Goal: Information Seeking & Learning: Compare options

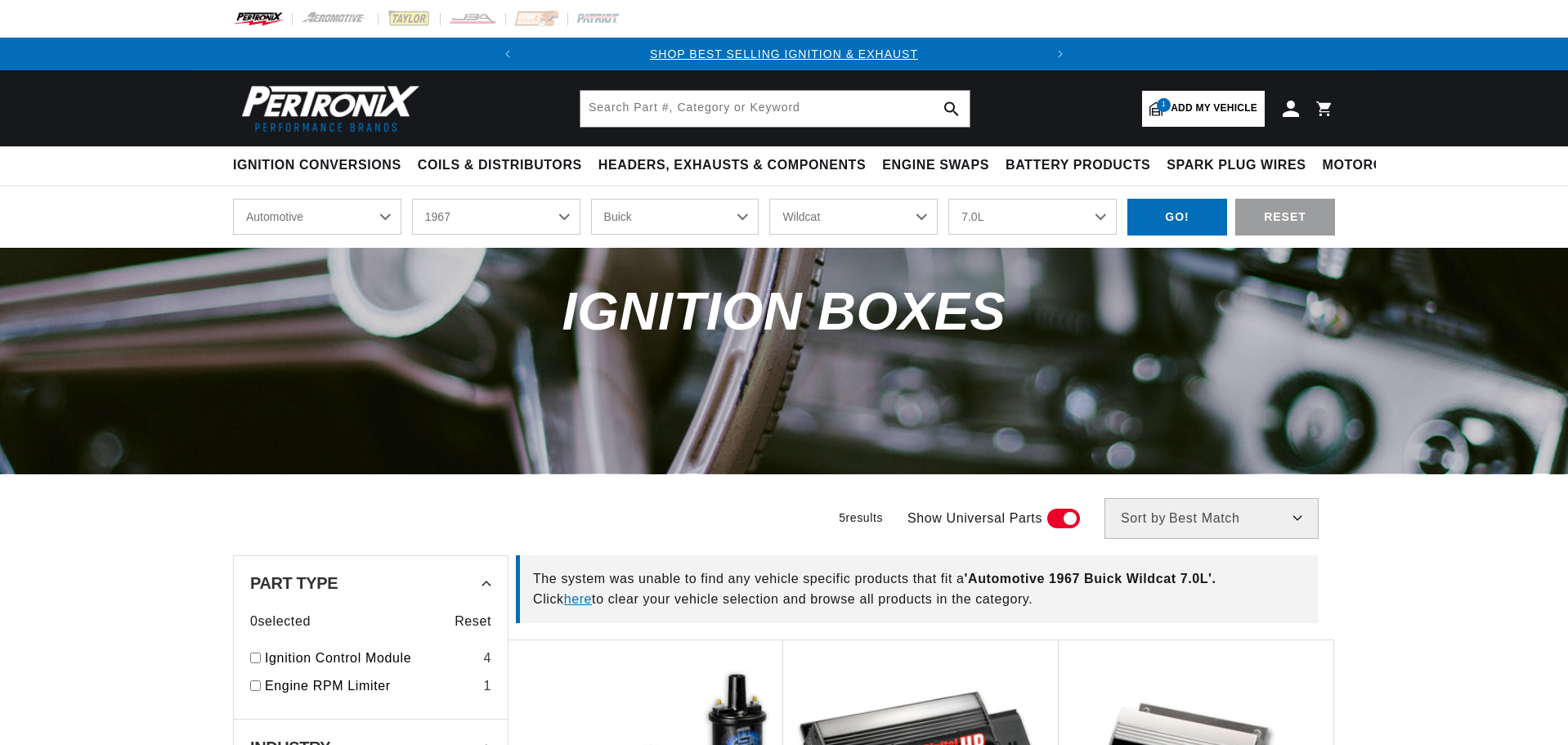
select select "1967"
select select "Buick"
select select "Wildcat"
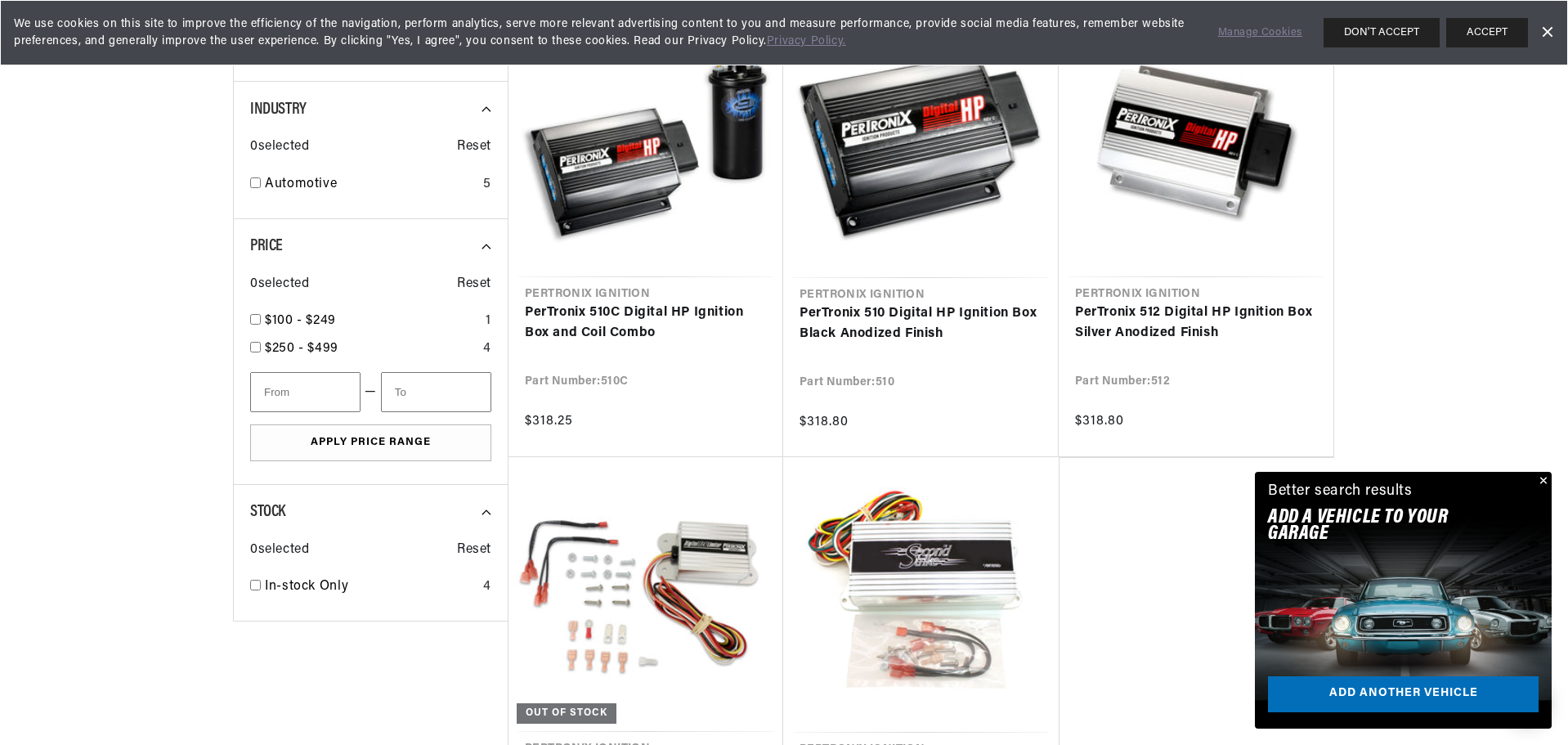
scroll to position [654, 0]
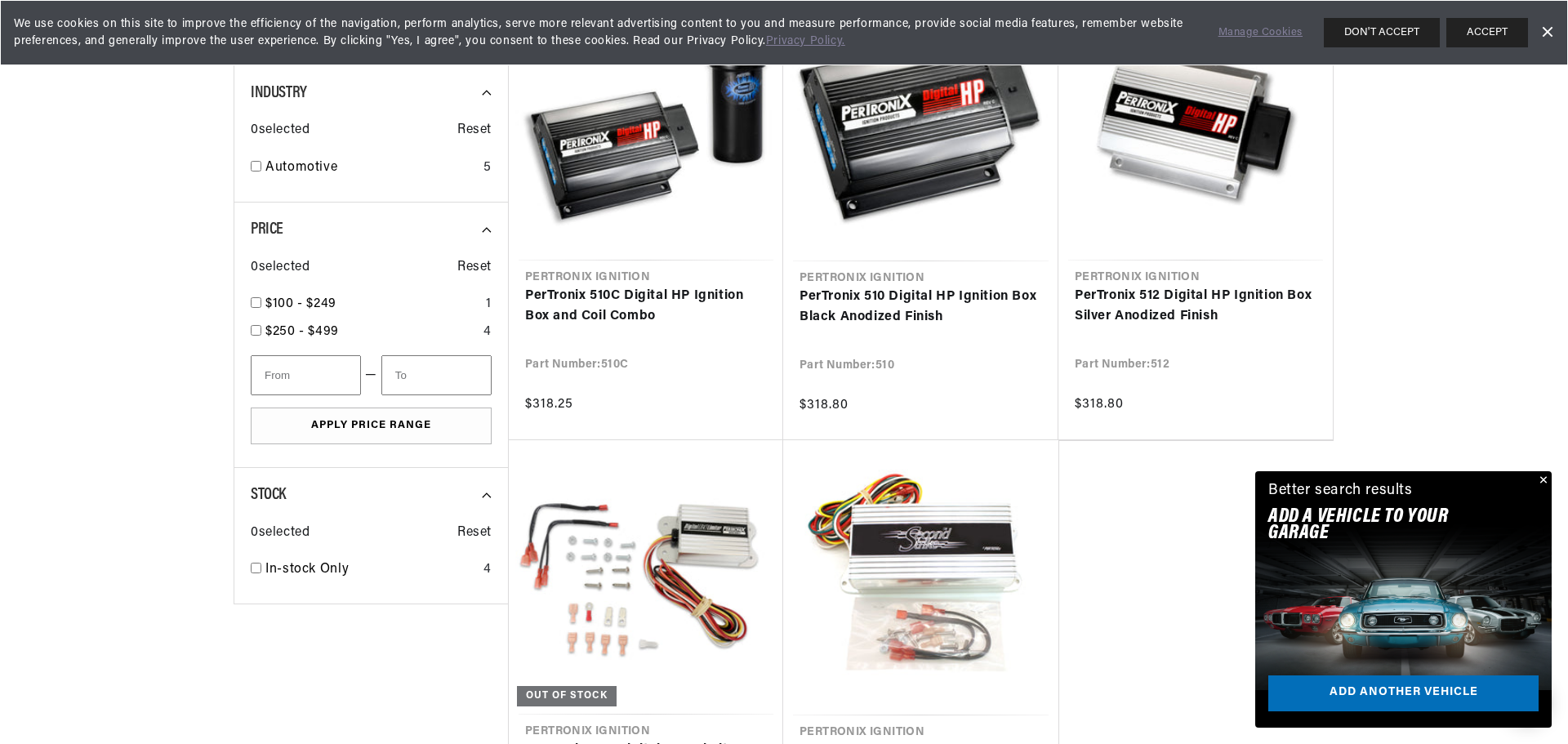
click at [1541, 479] on div "Close dialog FIND THE RIGHT PARTS Take our quick quiz using the button below, a…" at bounding box center [784, 372] width 1568 height 744
click at [1542, 479] on button "Close" at bounding box center [1540, 481] width 20 height 20
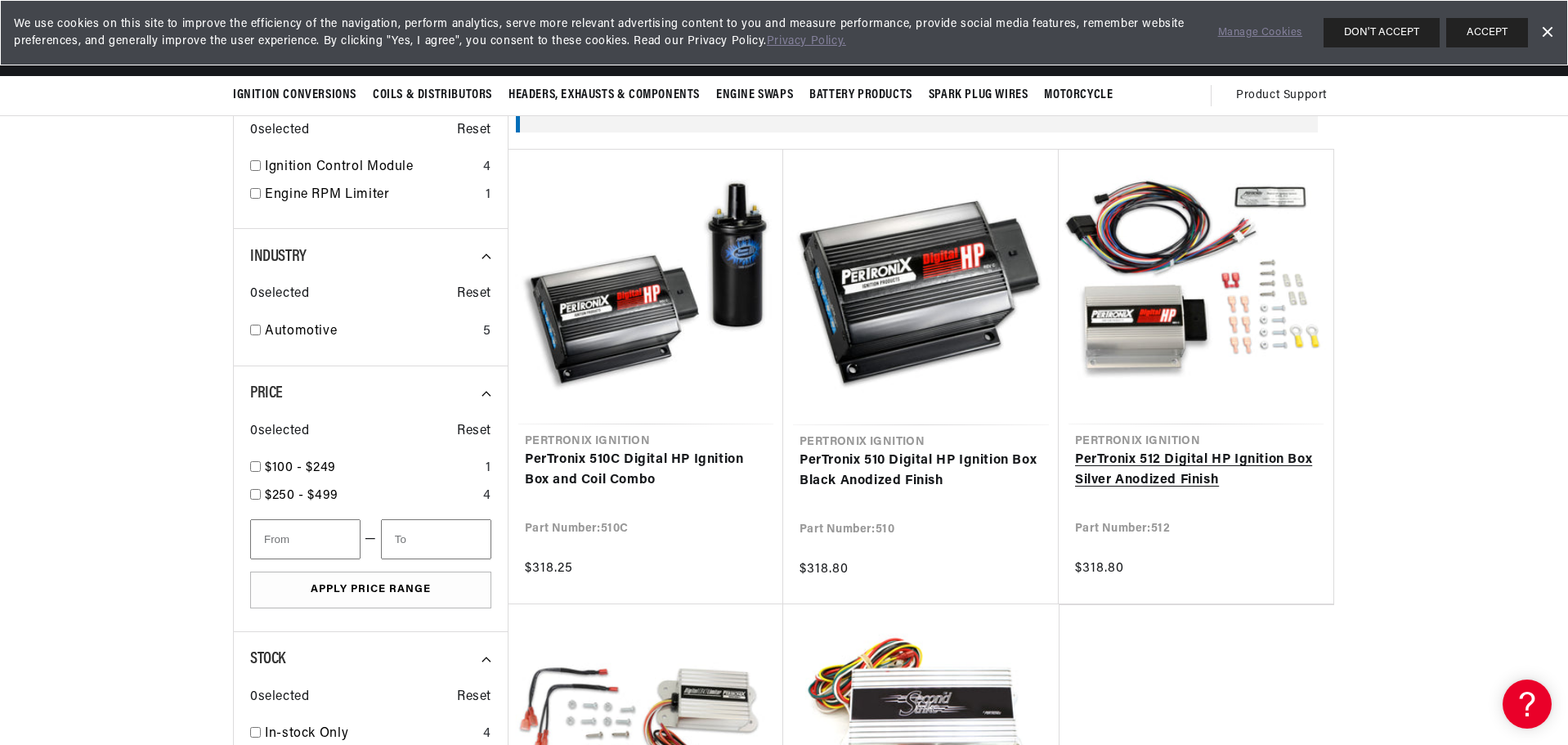
scroll to position [0, 0]
click at [1150, 458] on link "PerTronix 512 Digital HP Ignition Box Silver Anodized Finish" at bounding box center [1196, 470] width 242 height 42
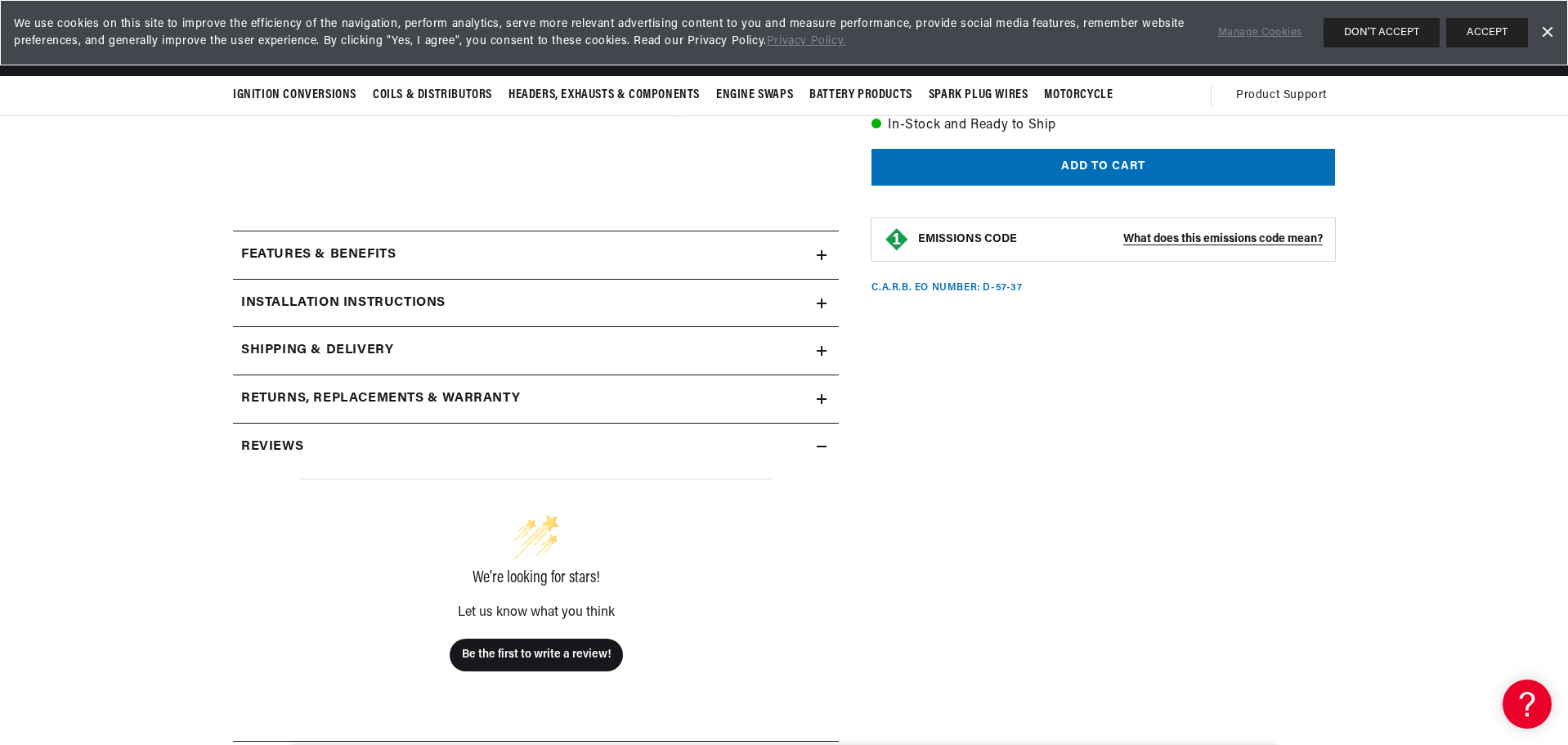
scroll to position [491, 0]
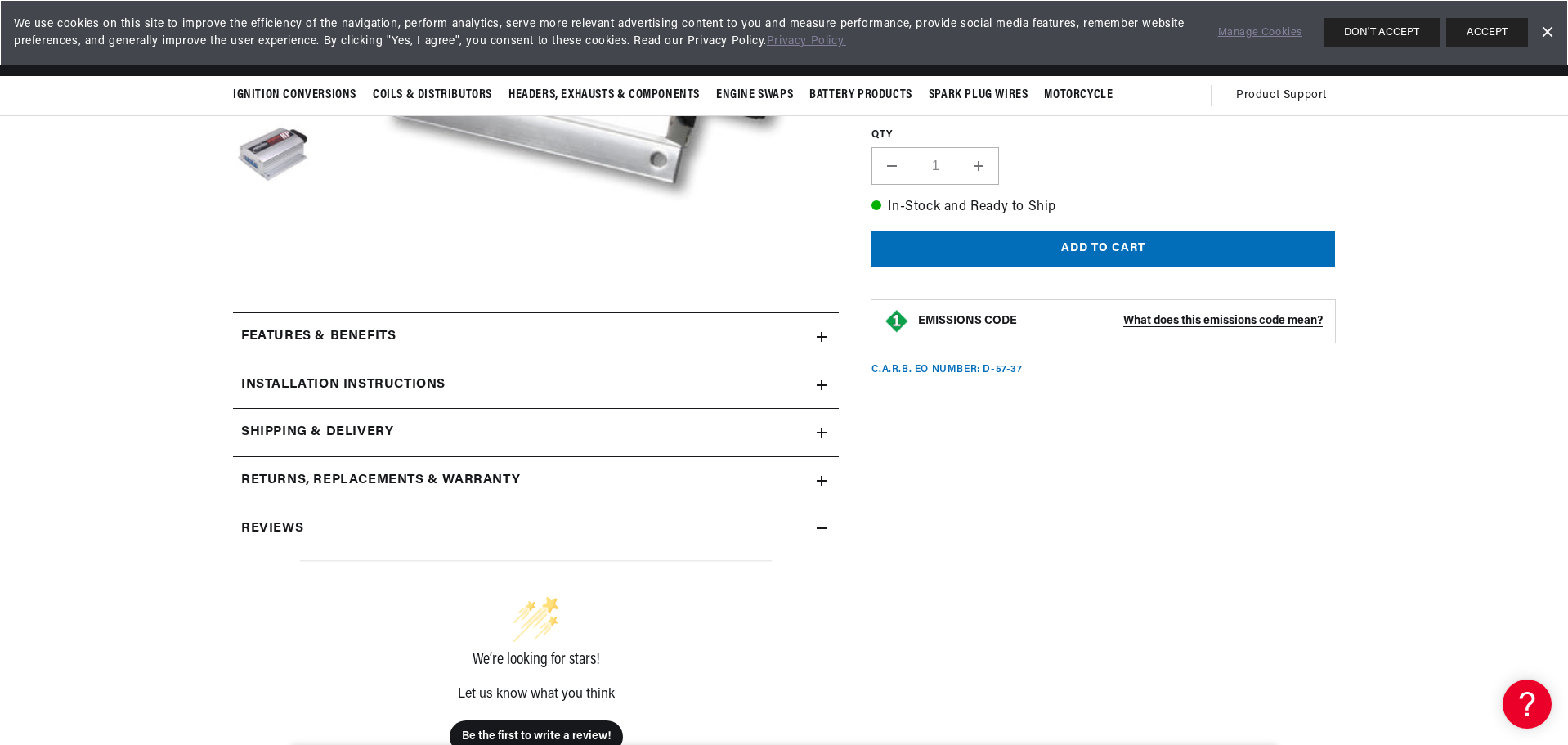
click at [817, 334] on icon at bounding box center [821, 336] width 9 height 9
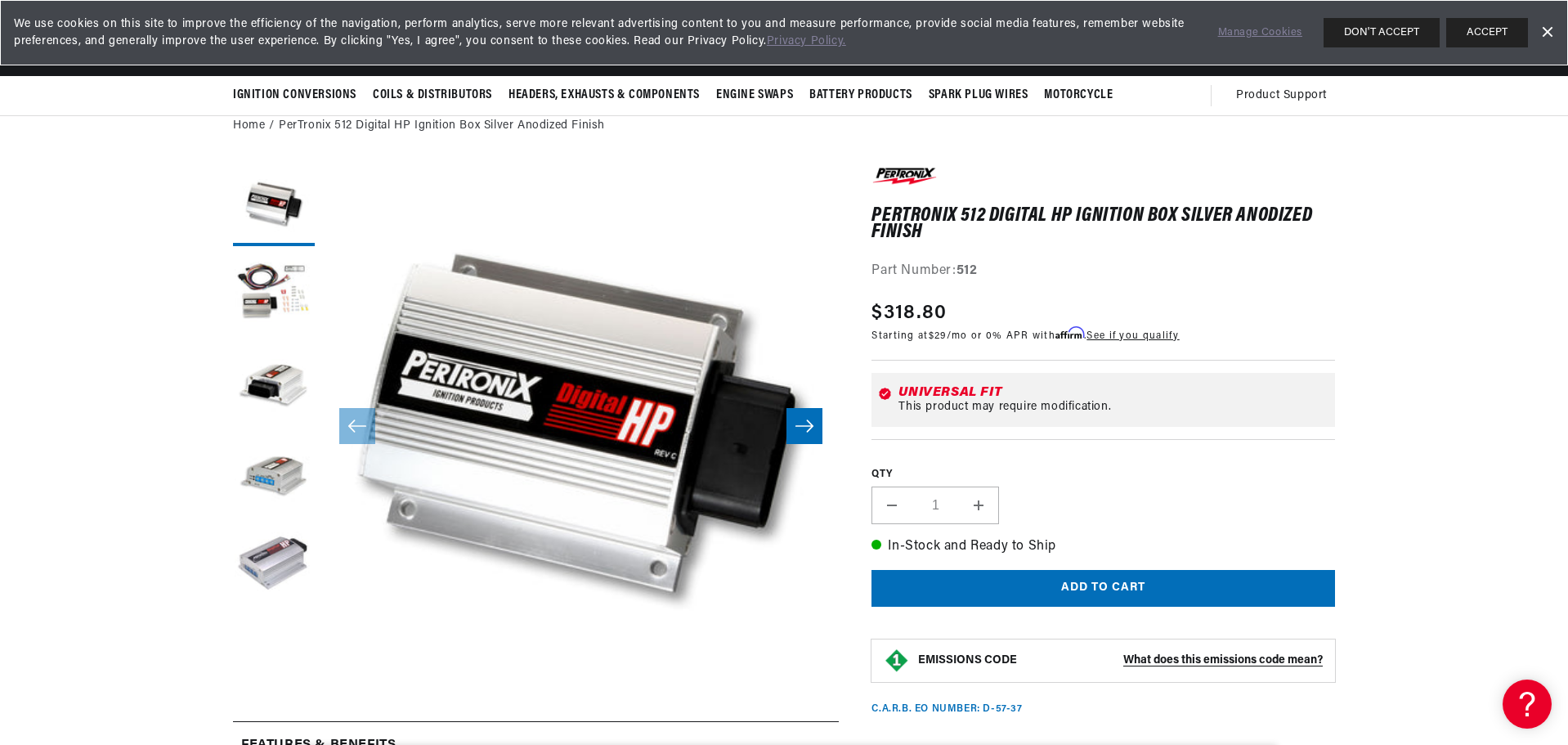
scroll to position [0, 0]
click at [804, 421] on icon "Slide right" at bounding box center [804, 425] width 20 height 16
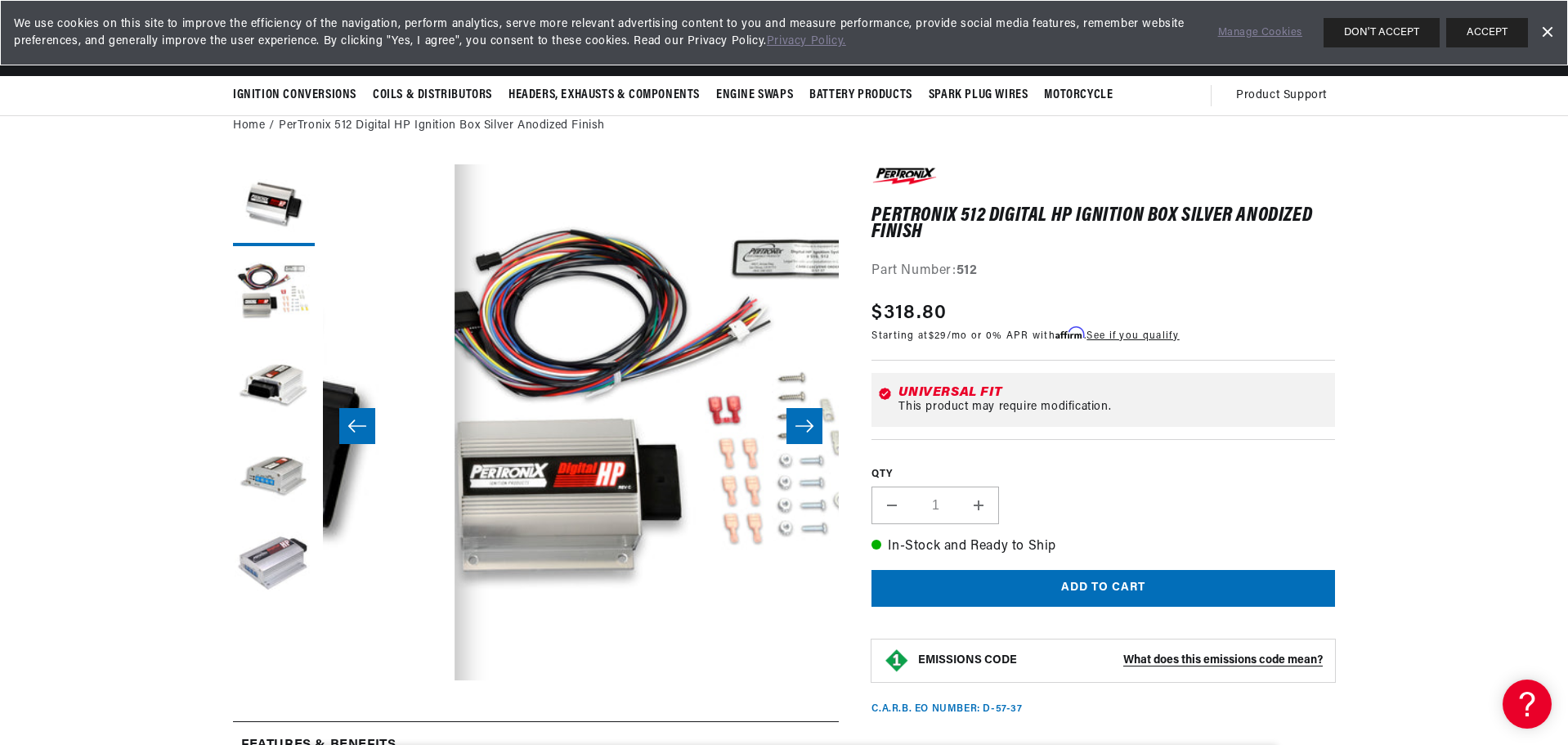
scroll to position [0, 516]
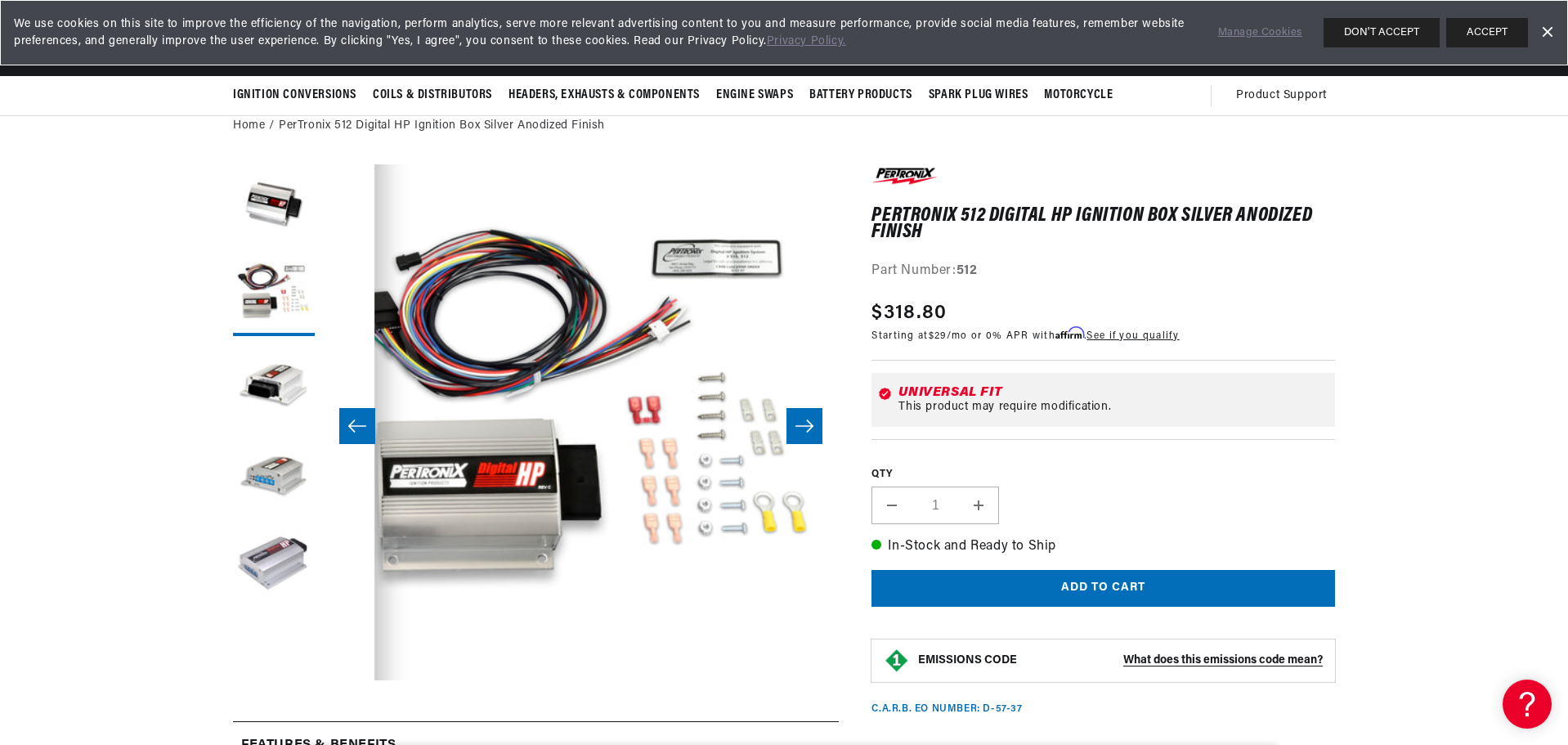
click at [804, 421] on icon "Slide right" at bounding box center [804, 425] width 20 height 16
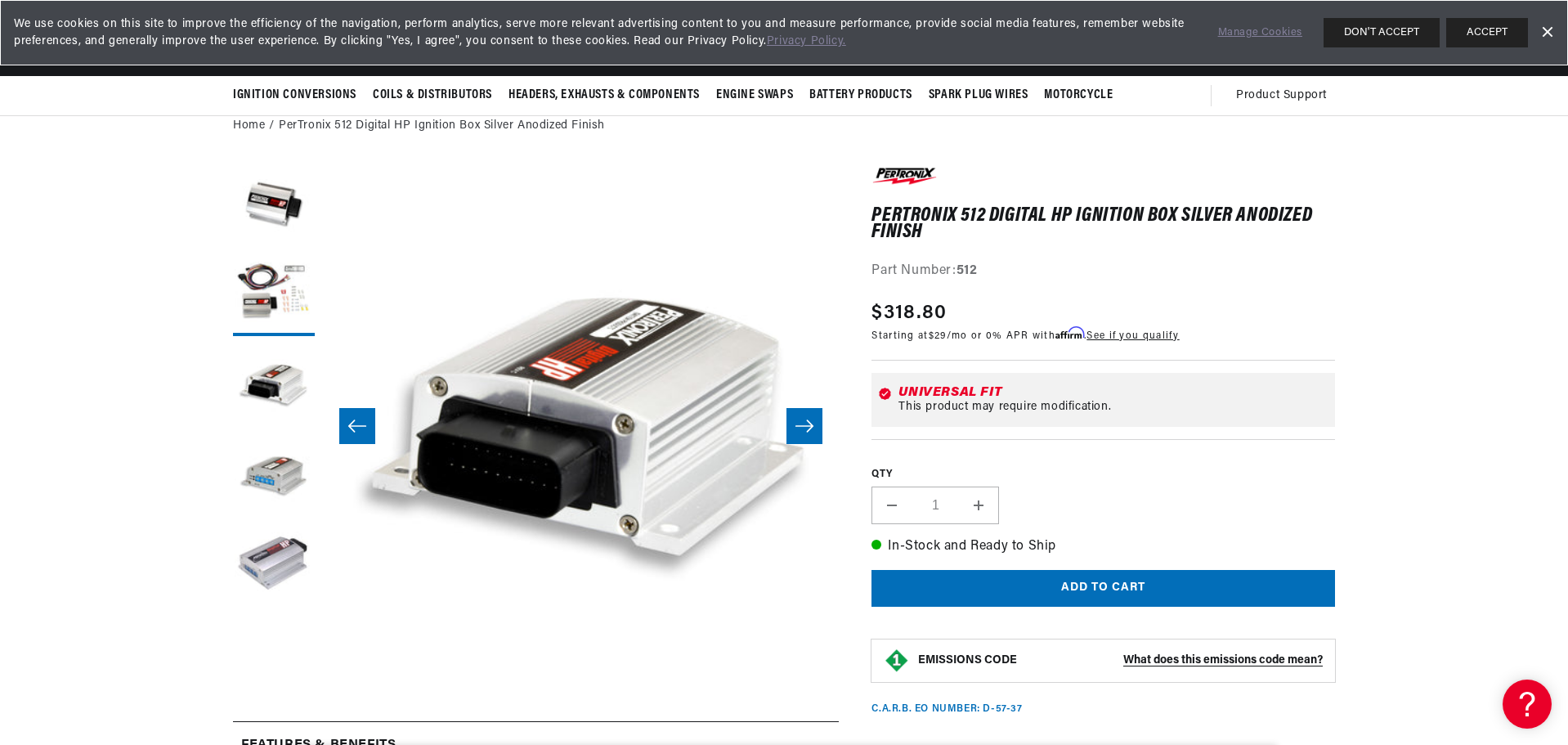
scroll to position [0, 1033]
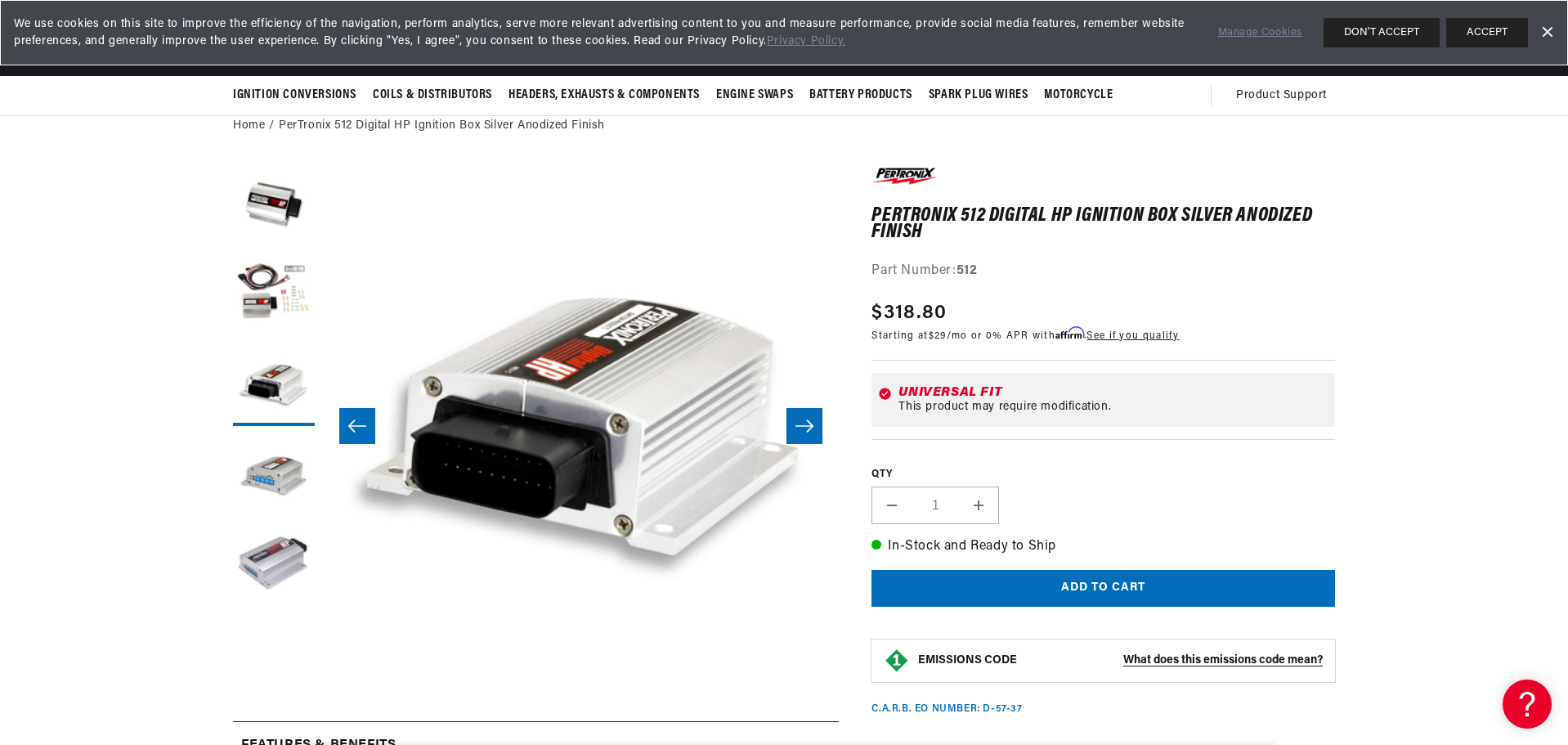
click at [804, 421] on icon "Slide right" at bounding box center [804, 425] width 20 height 16
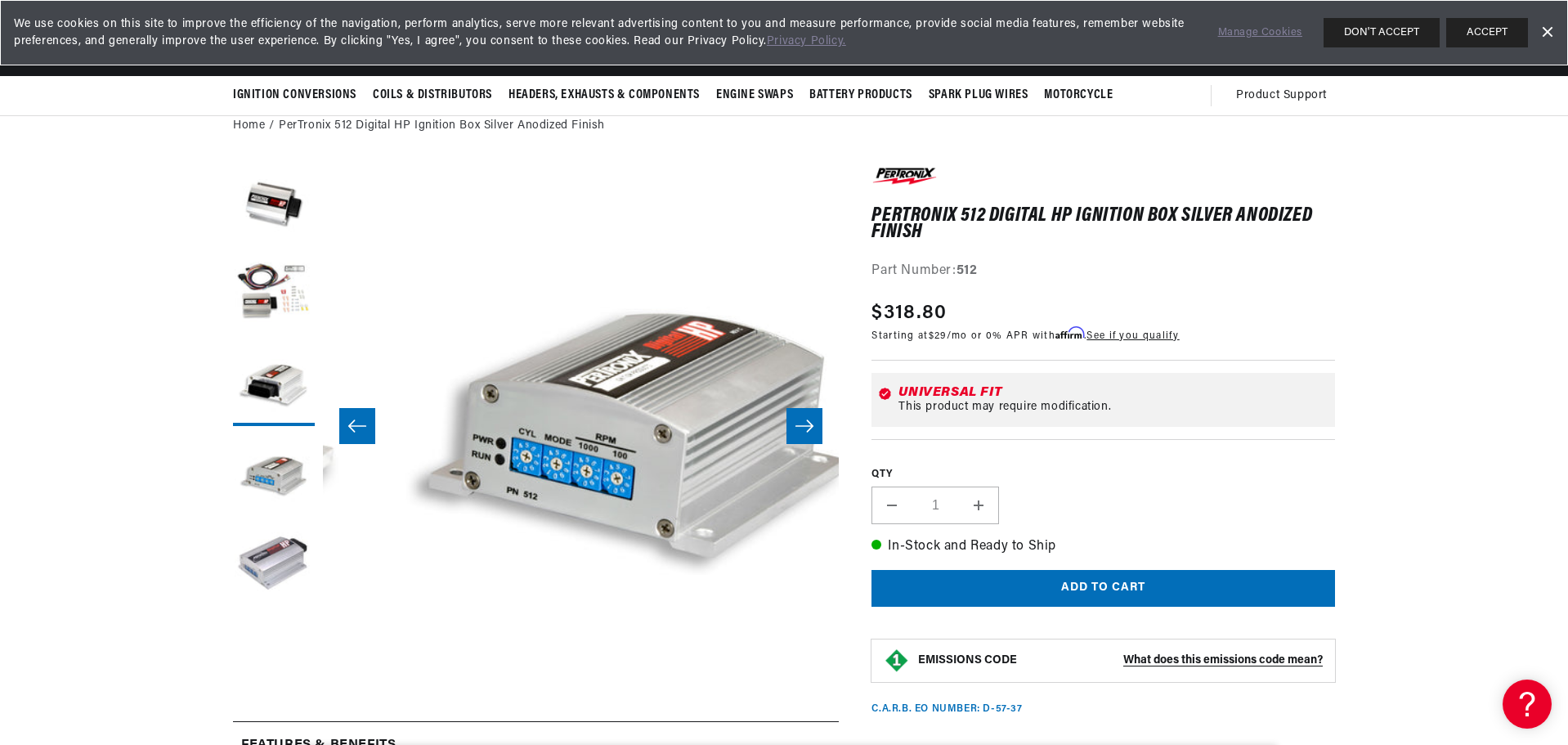
scroll to position [0, 1548]
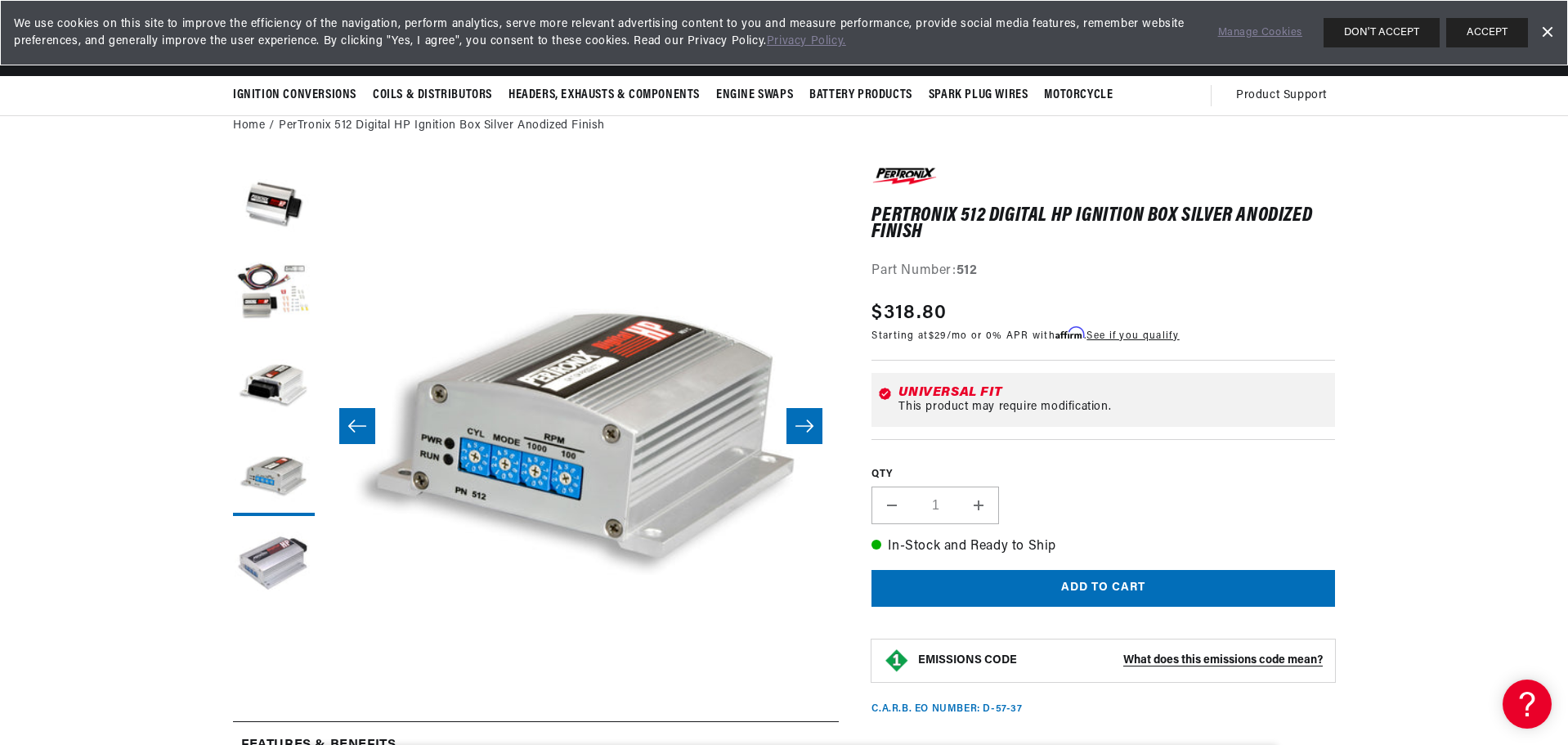
click at [804, 421] on icon "Slide right" at bounding box center [804, 425] width 20 height 16
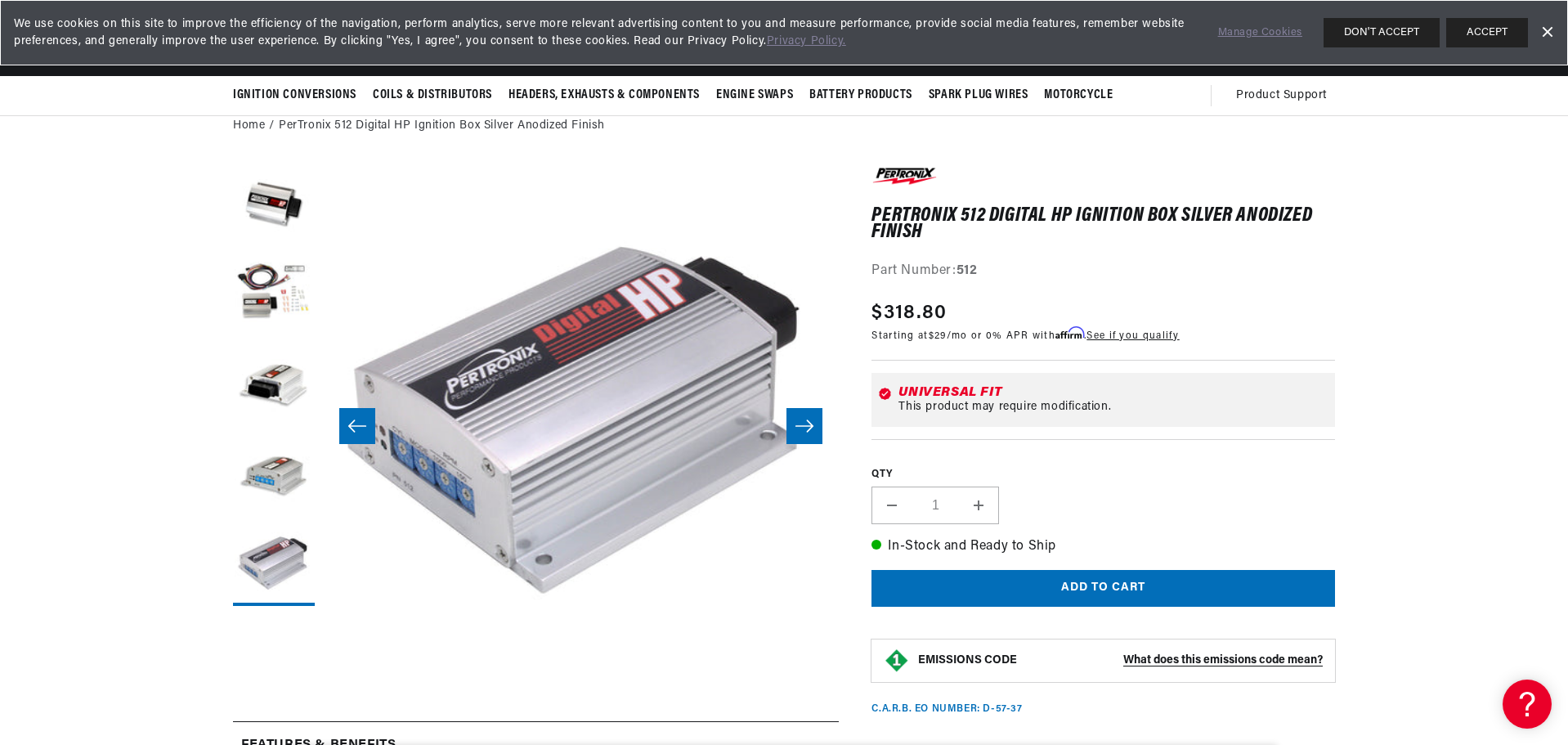
scroll to position [0, 0]
click at [804, 421] on icon "Slide right" at bounding box center [804, 425] width 20 height 16
click at [288, 192] on button "Load image 1 in gallery view" at bounding box center [273, 205] width 82 height 82
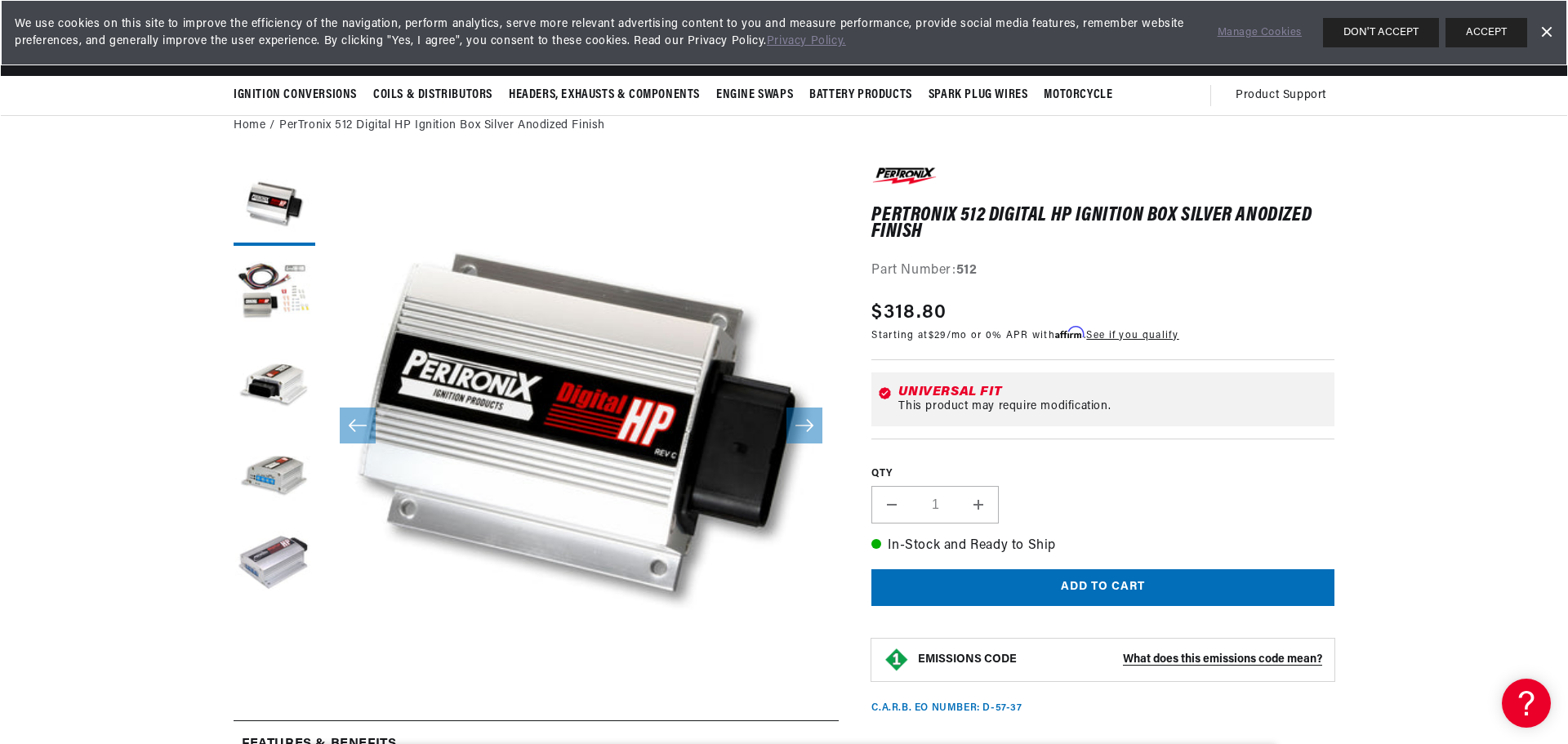
scroll to position [51, 0]
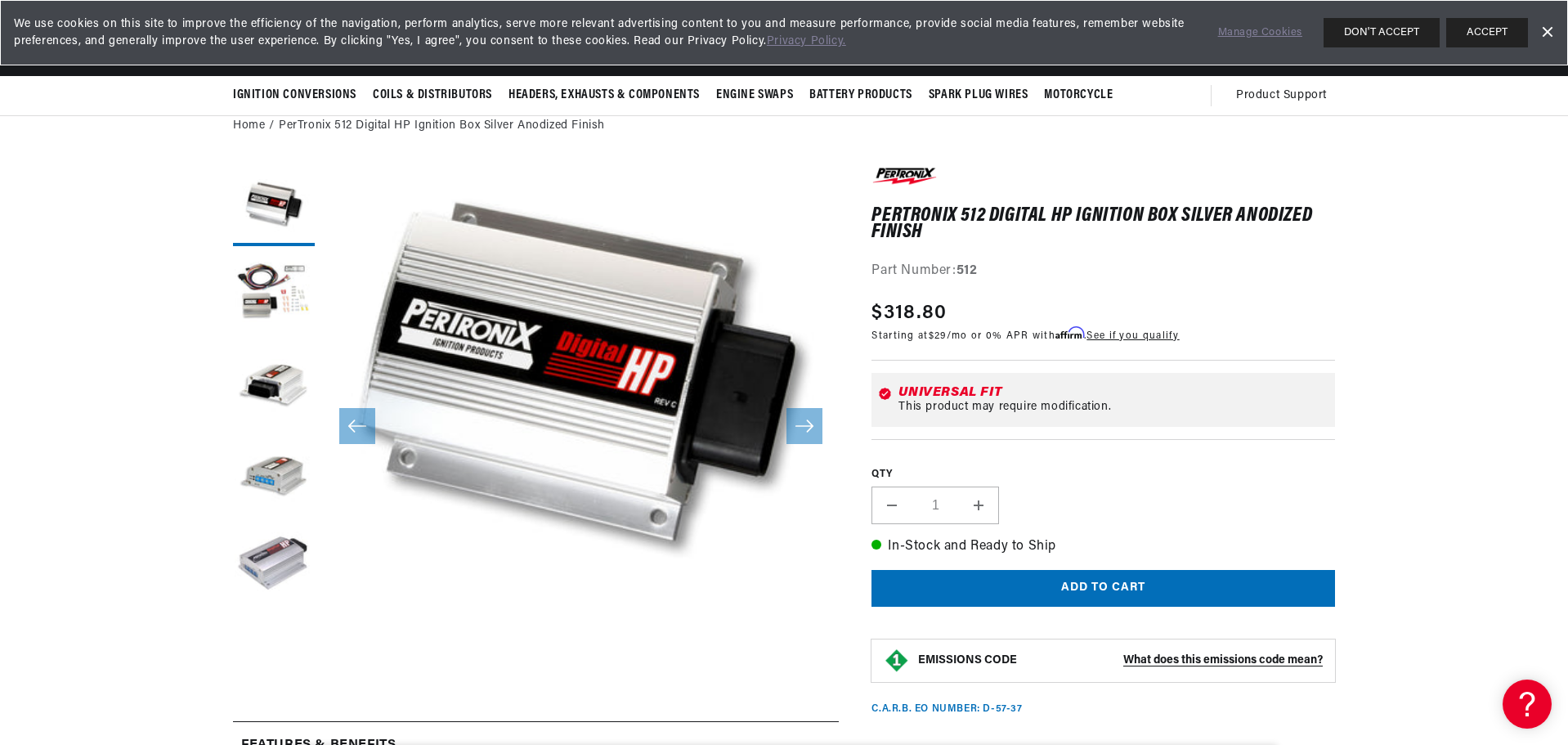
click at [1223, 660] on strong "What does this emissions code mean?" at bounding box center [1223, 660] width 199 height 12
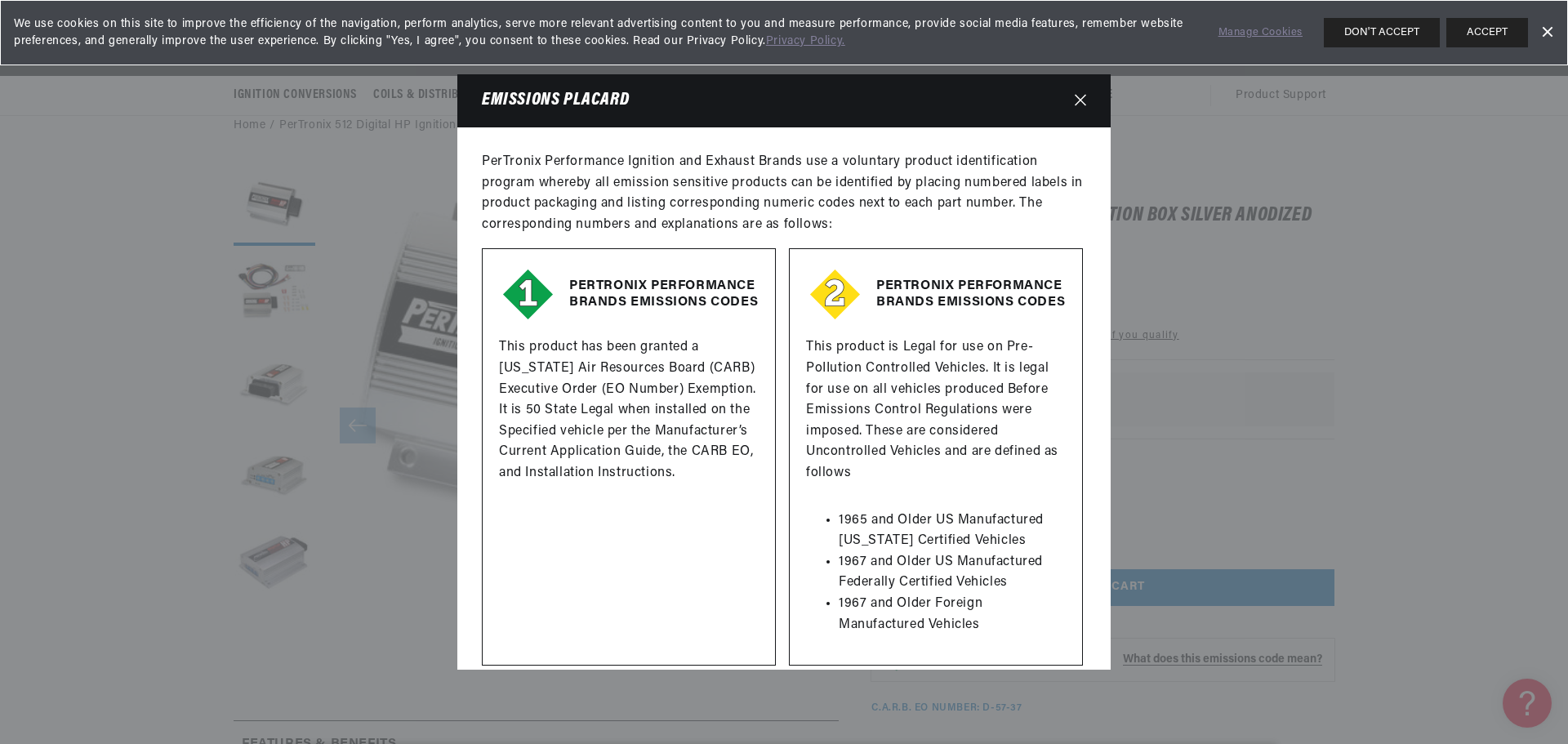
scroll to position [0, 0]
click at [1081, 100] on icon "Close" at bounding box center [1080, 100] width 11 height 11
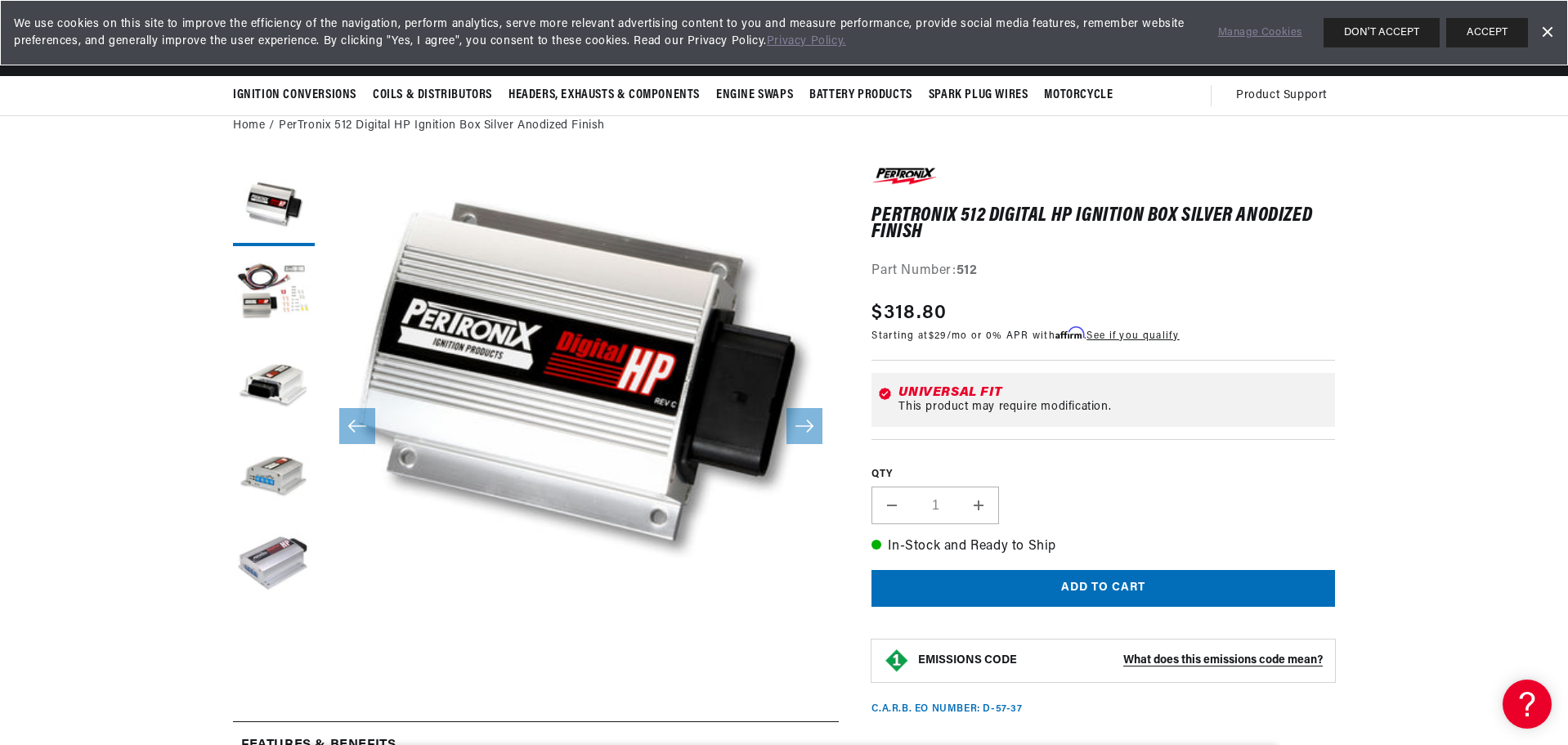
click at [968, 656] on strong "EMISSIONS CODE" at bounding box center [967, 660] width 99 height 12
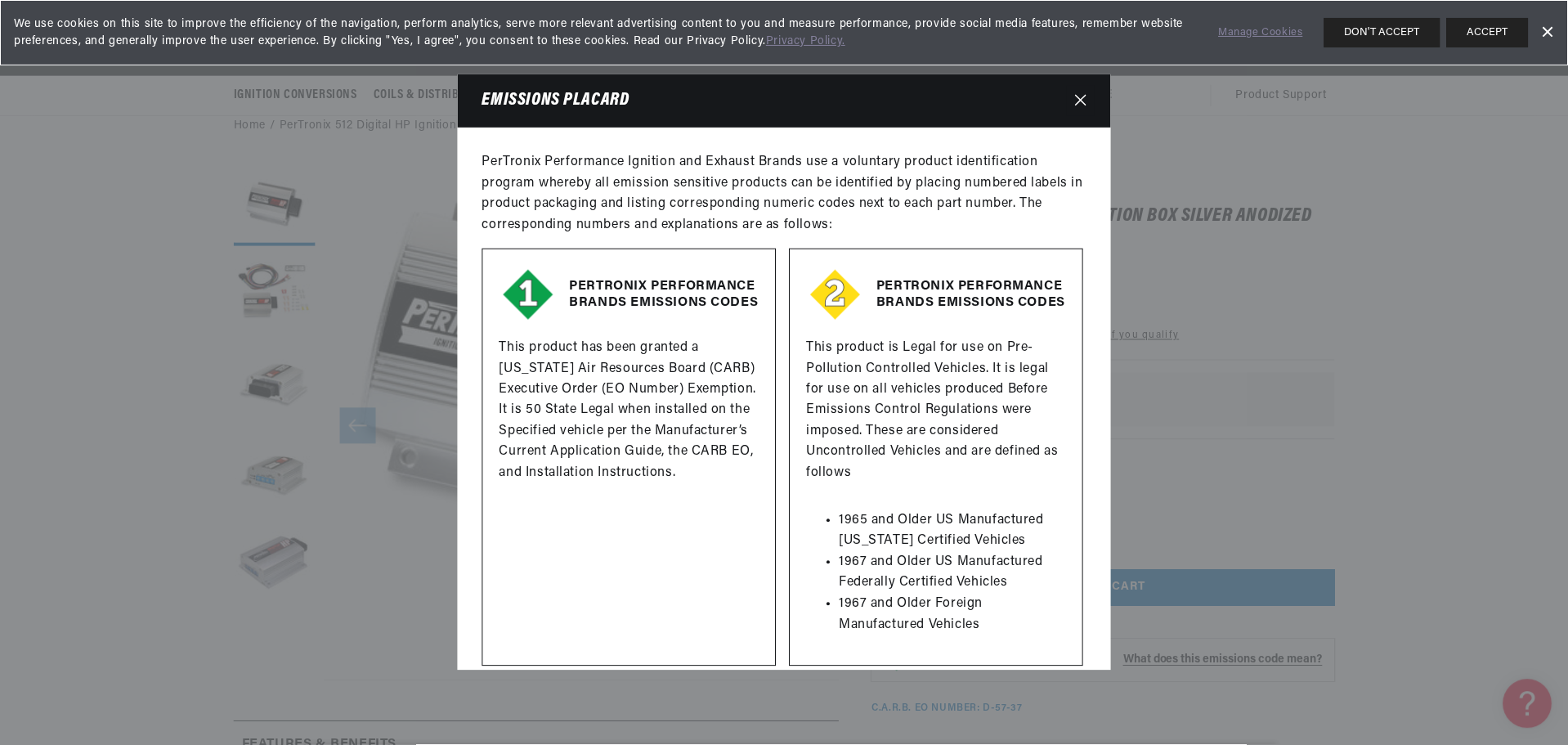
scroll to position [0, 496]
click at [1080, 93] on button "Close" at bounding box center [1082, 101] width 27 height 30
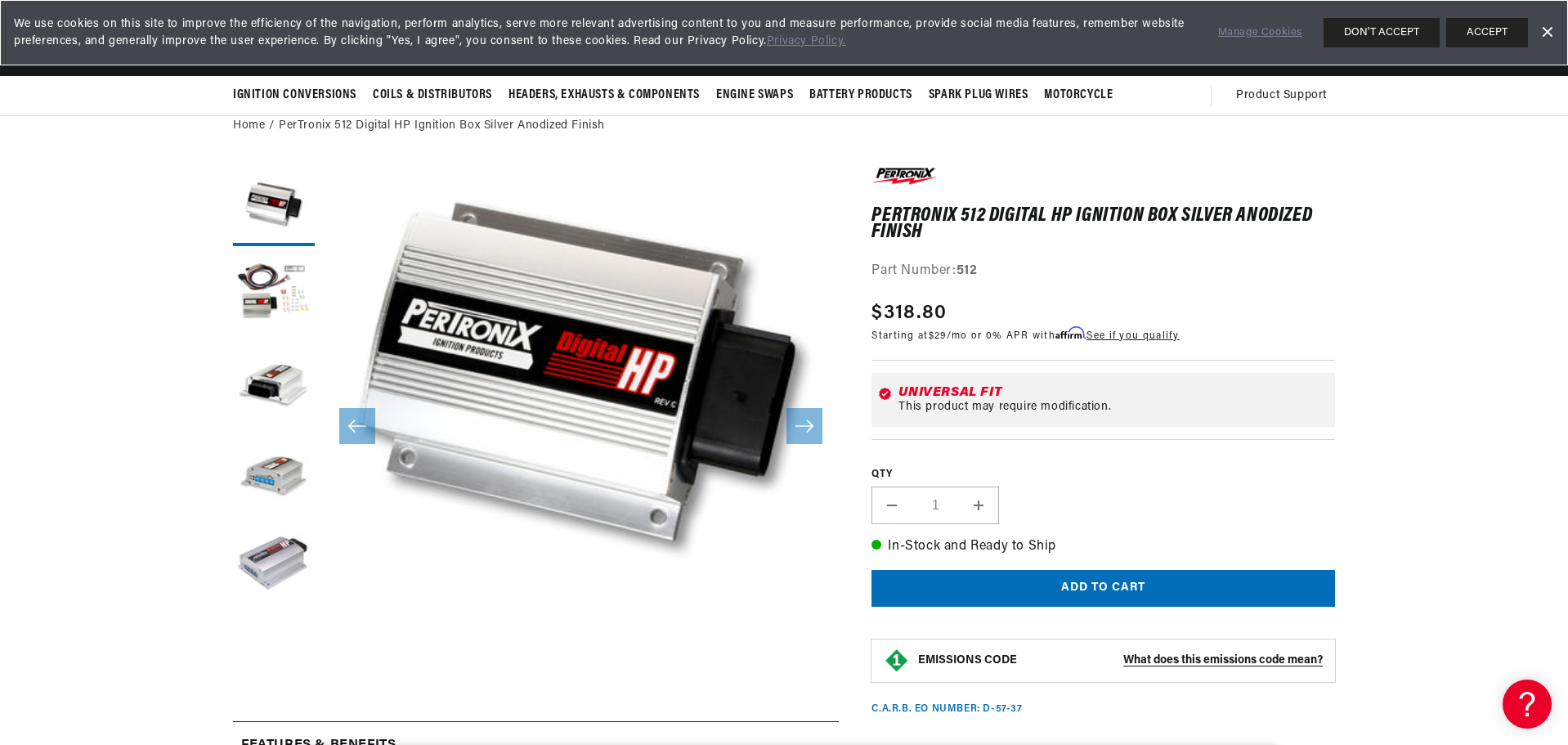
scroll to position [0, 0]
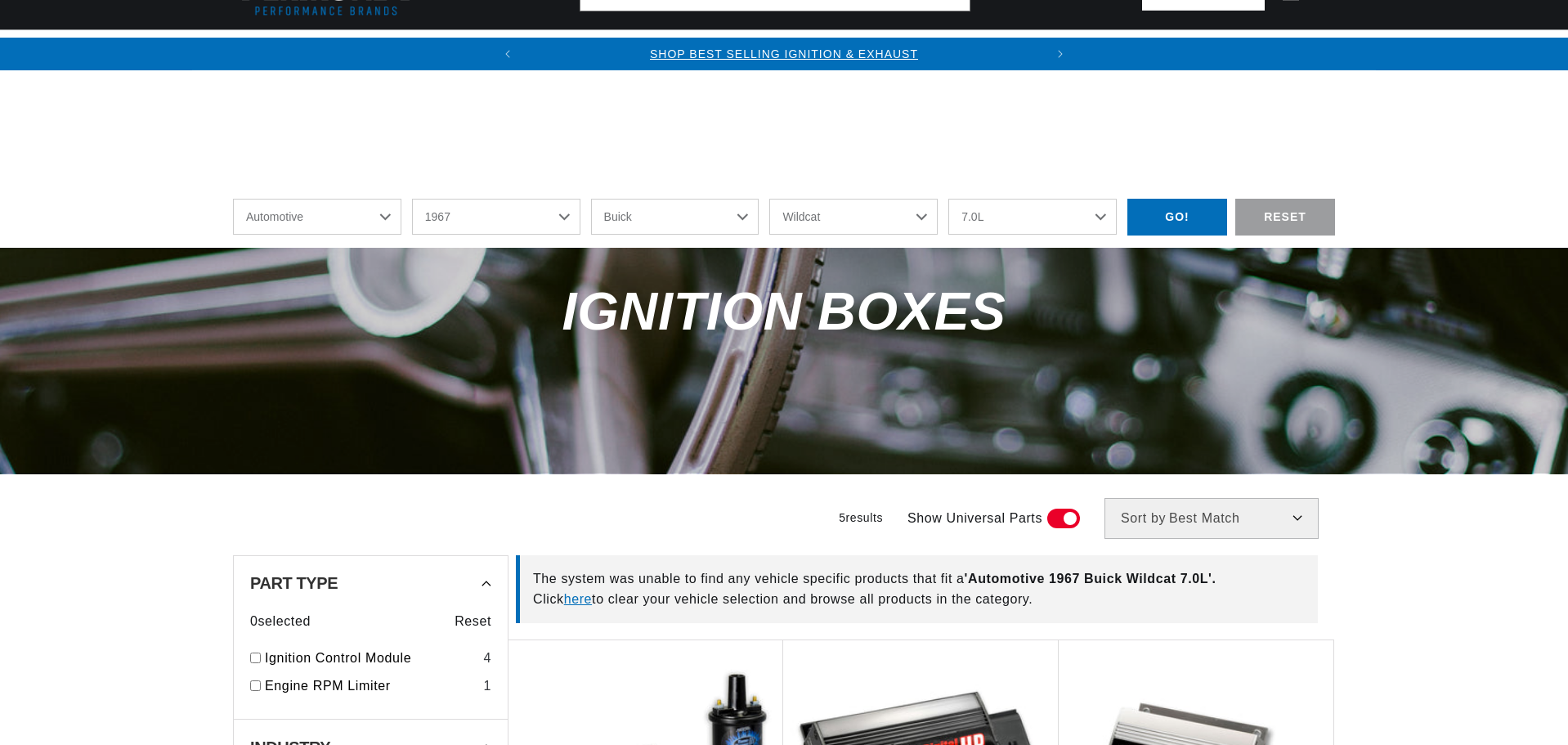
select select "1967"
select select "Buick"
select select "Wildcat"
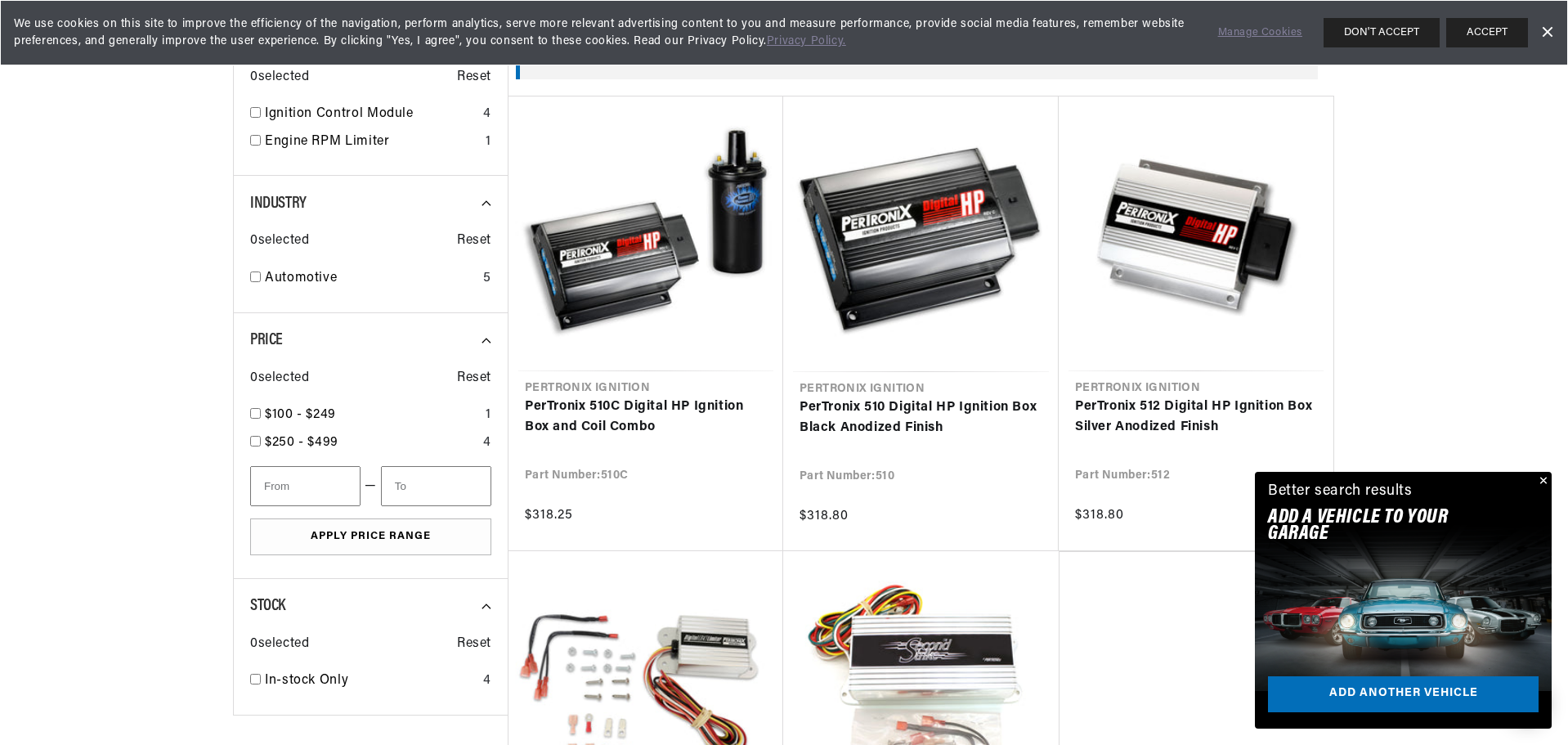
scroll to position [0, 496]
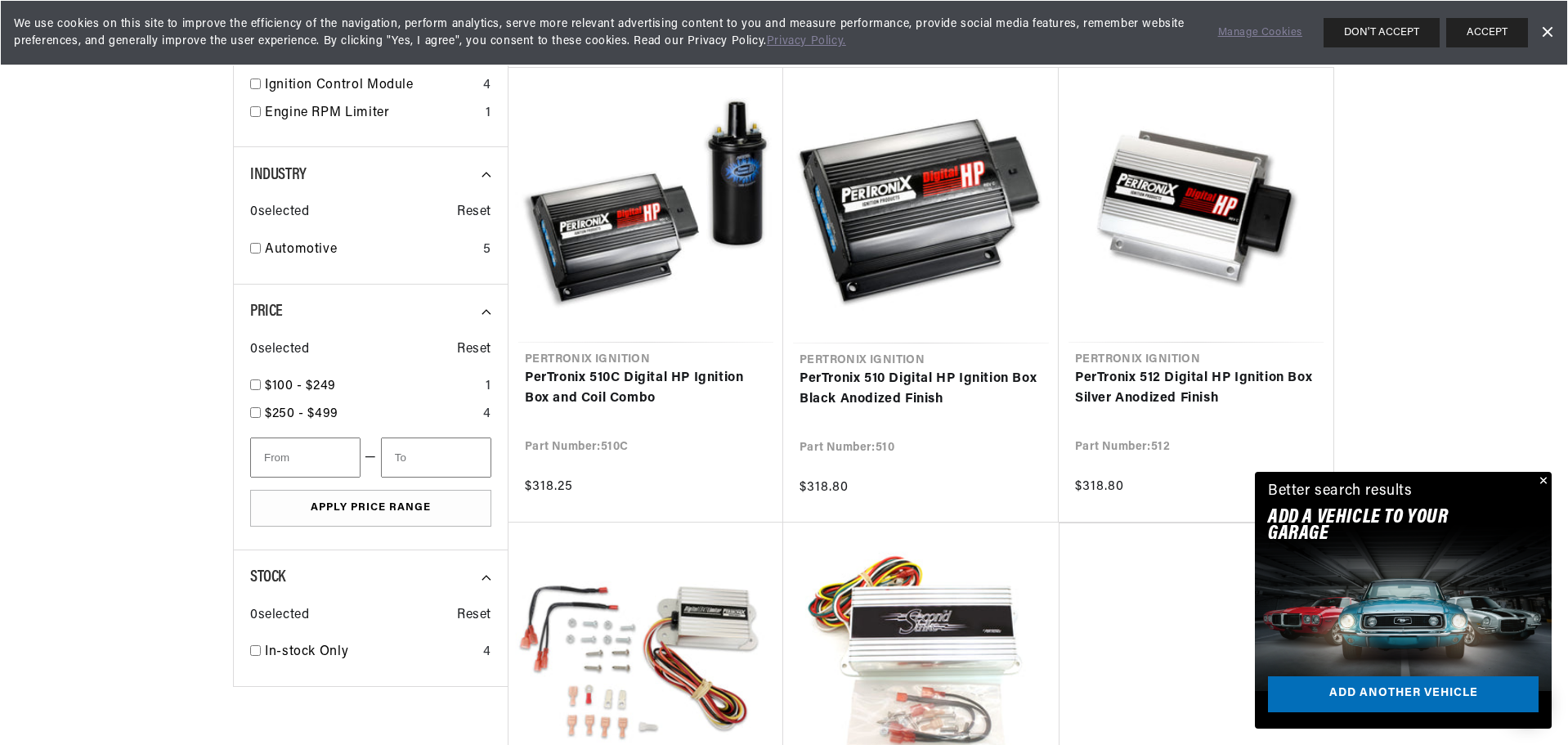
click at [1541, 479] on button "Close" at bounding box center [1541, 481] width 20 height 20
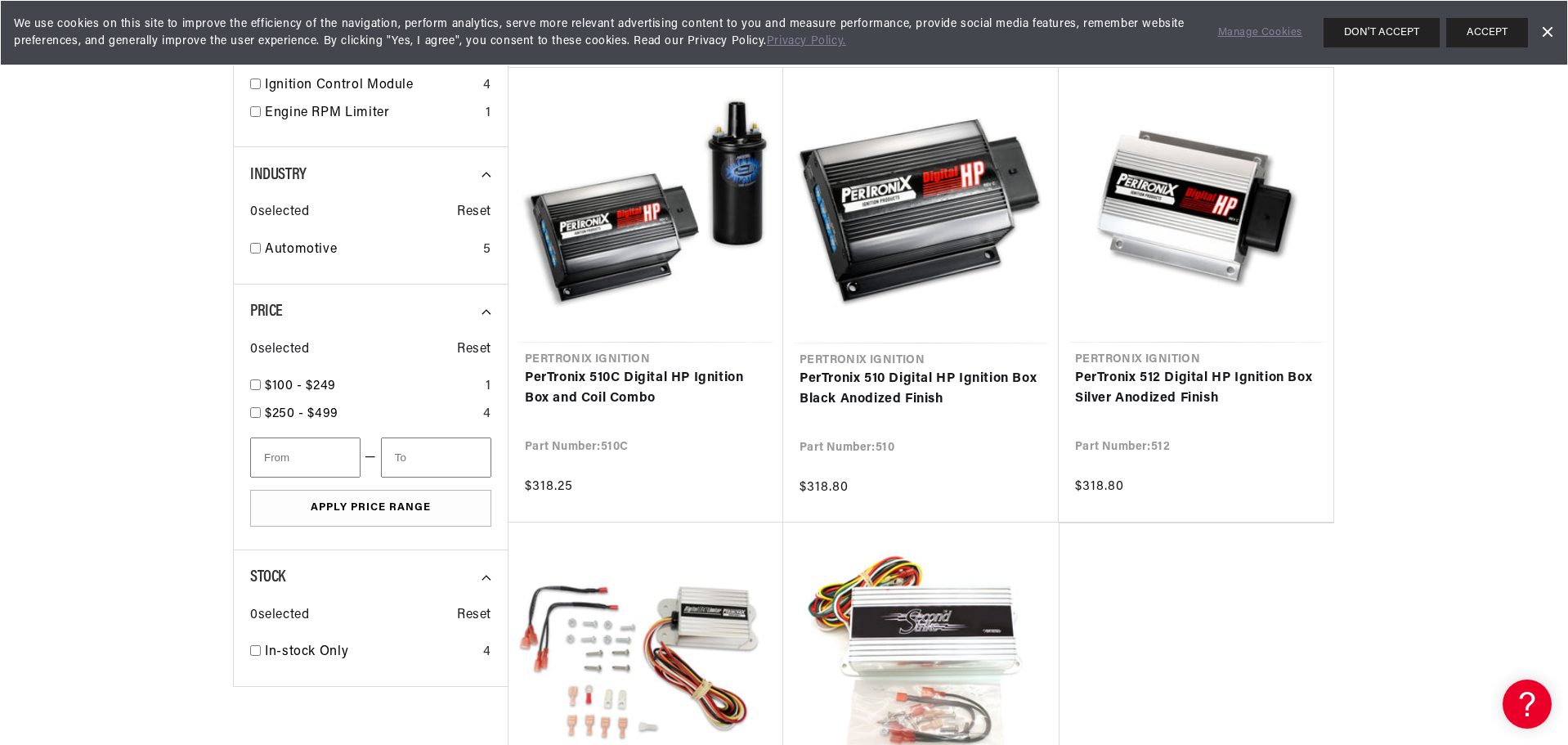
scroll to position [0, 0]
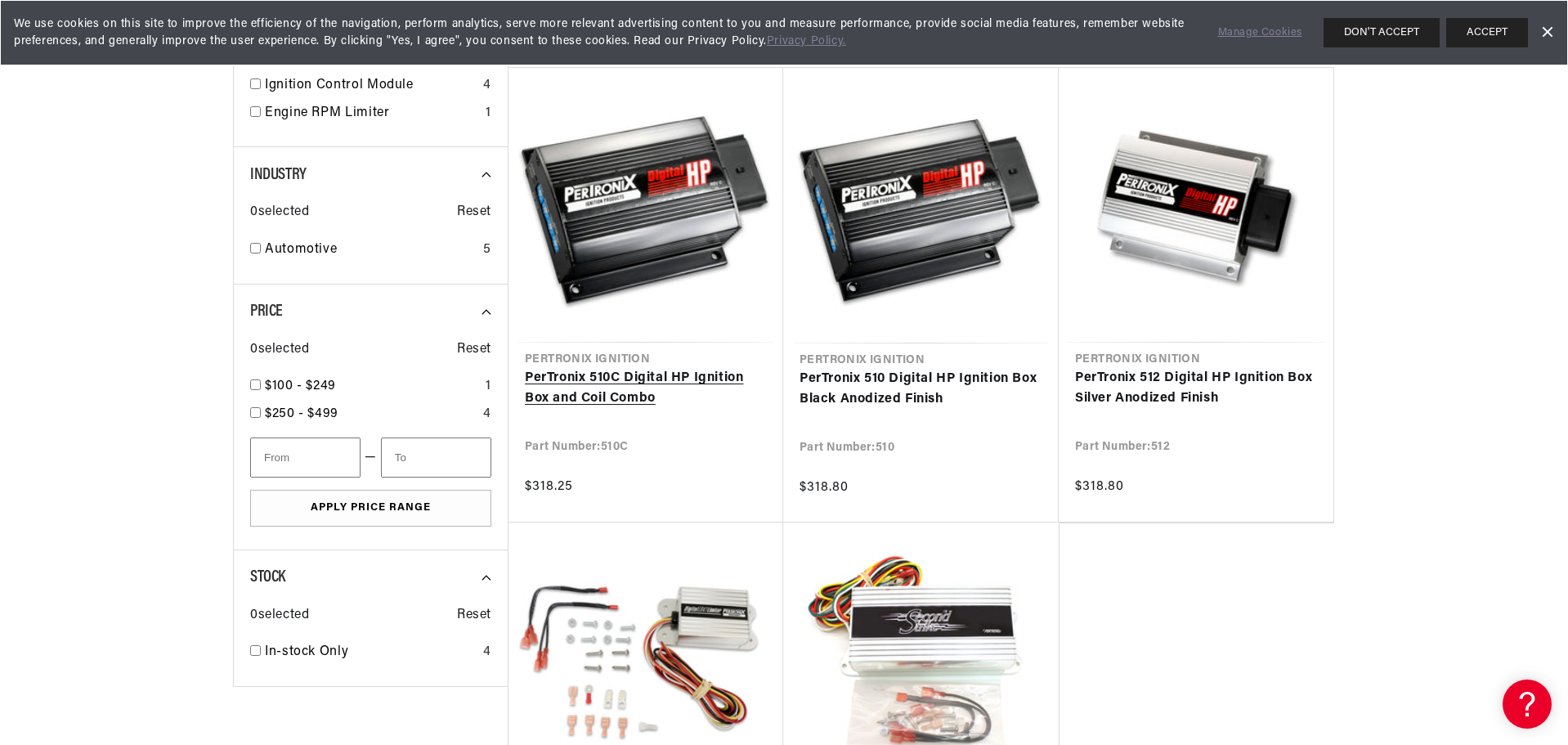
click at [632, 382] on link "PerTronix 510C Digital HP Ignition Box and Coil Combo" at bounding box center [646, 388] width 242 height 42
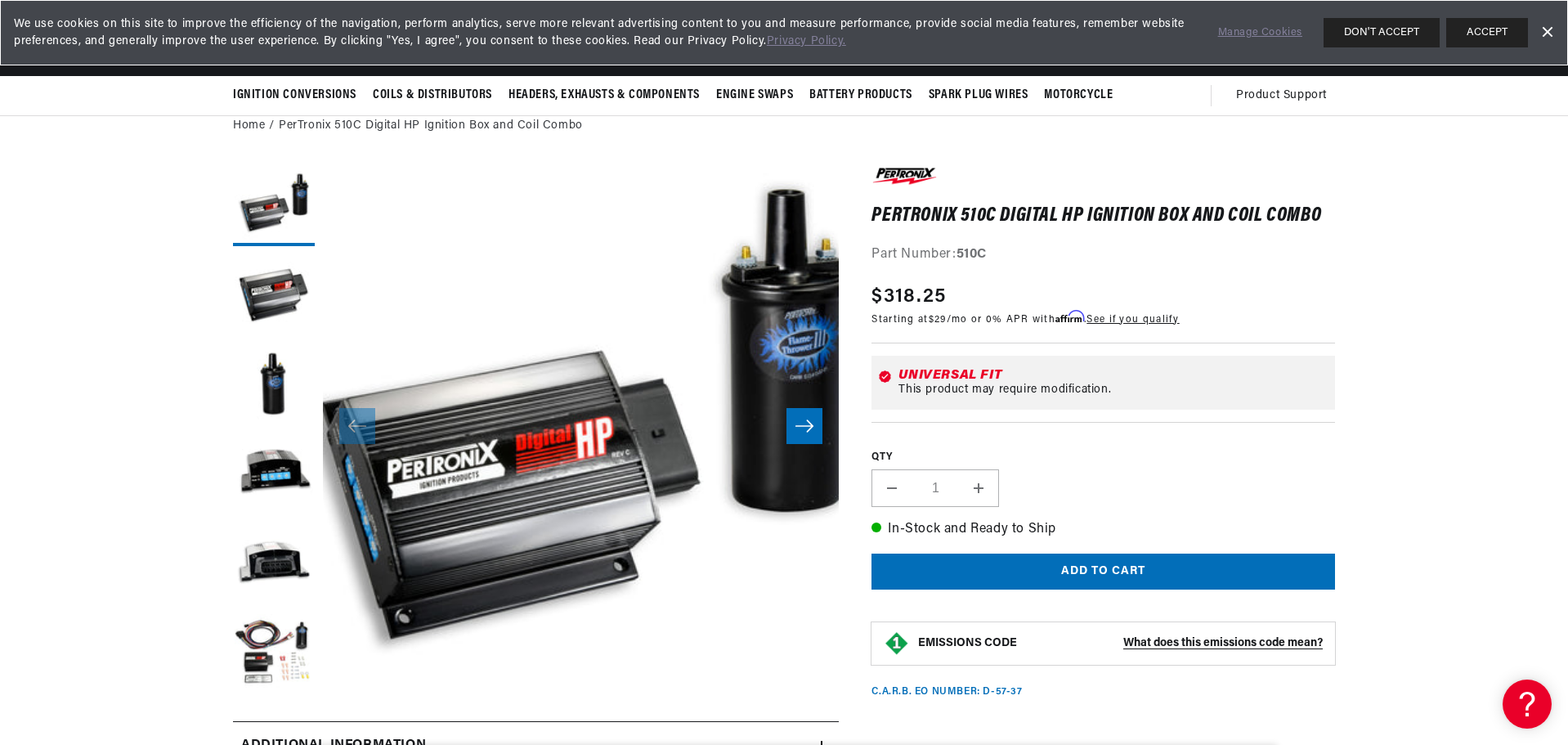
scroll to position [0, 496]
click at [809, 424] on icon "Slide right" at bounding box center [804, 426] width 18 height 12
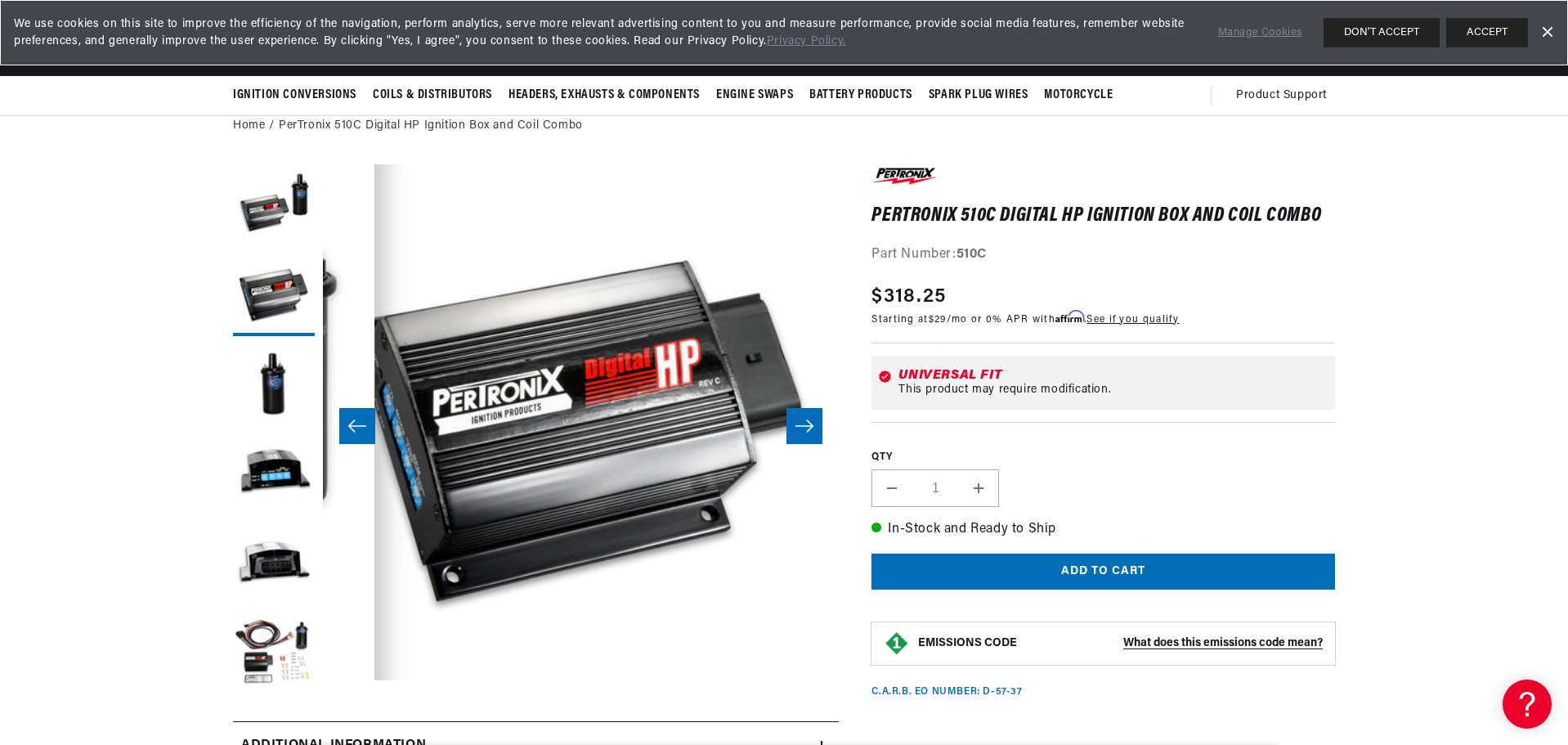
click at [809, 424] on icon "Slide right" at bounding box center [804, 426] width 18 height 12
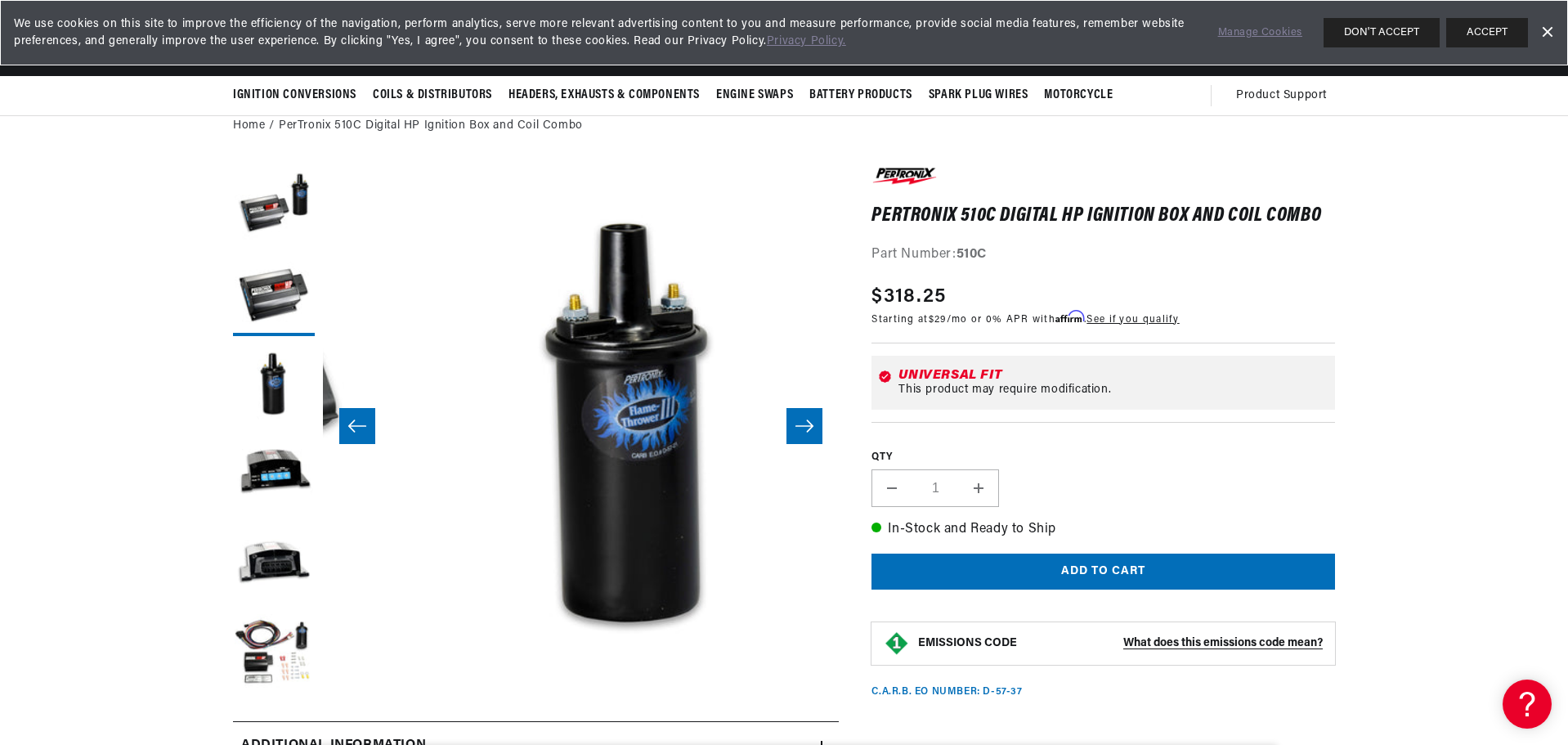
scroll to position [0, 1033]
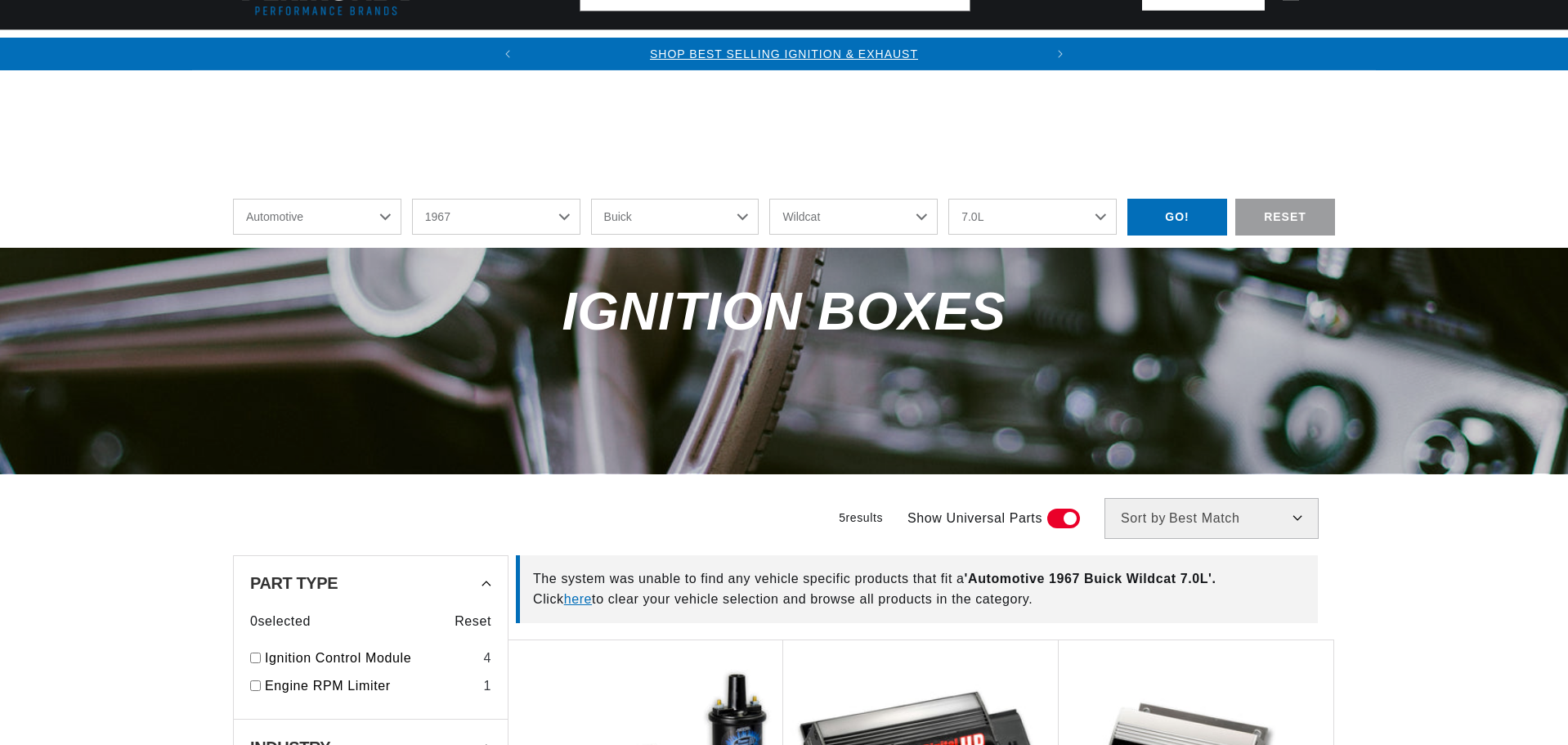
select select "1967"
select select "Buick"
select select "Wildcat"
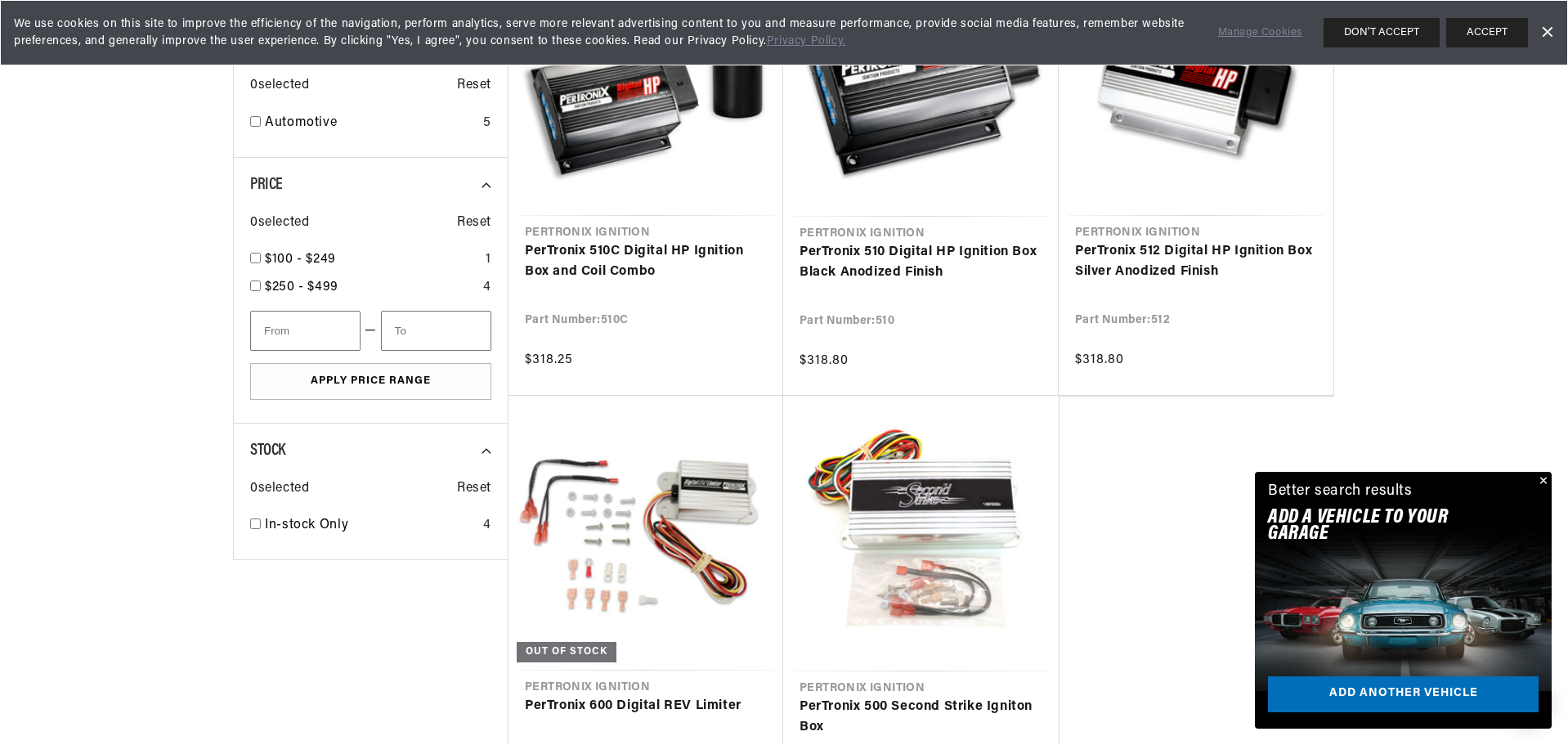
scroll to position [736, 0]
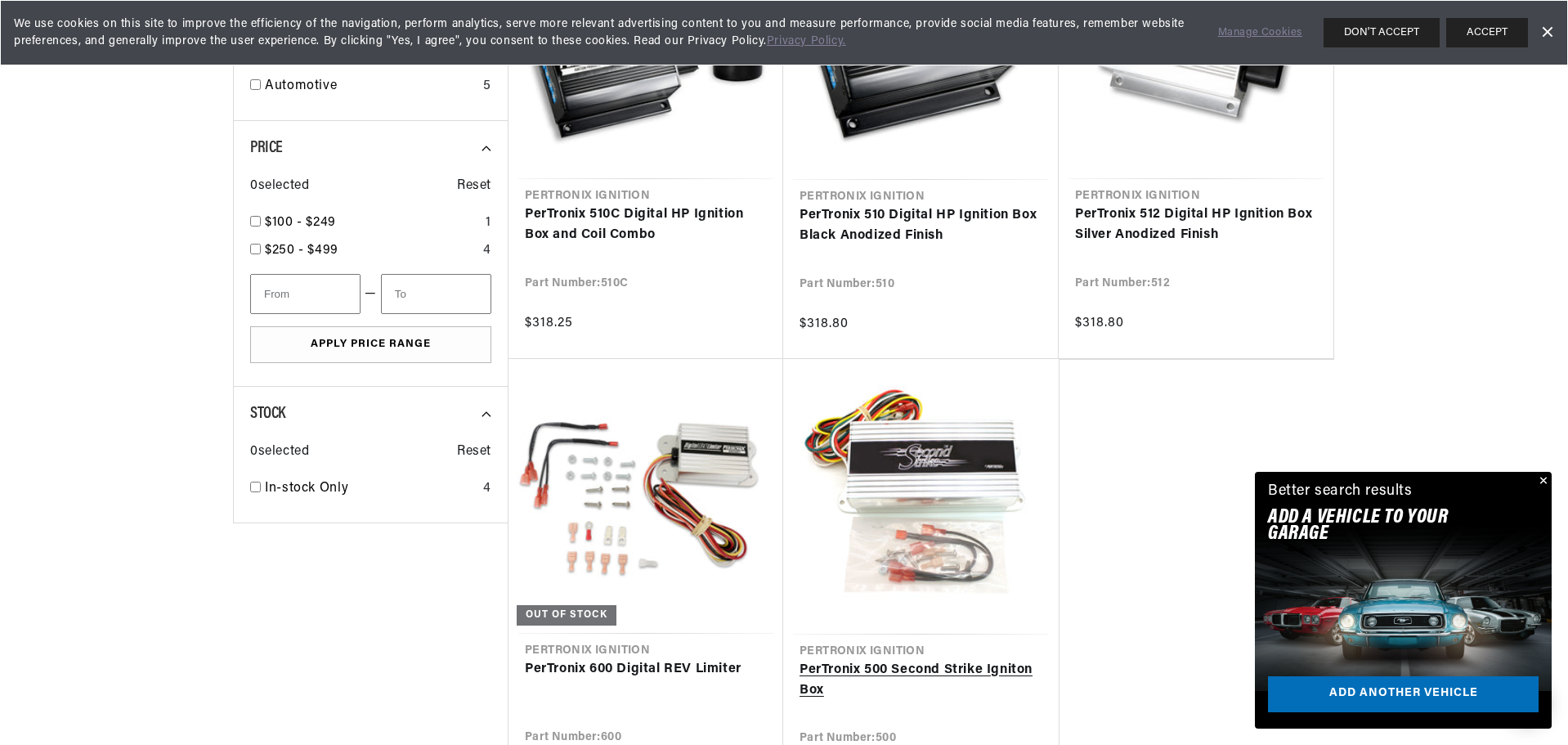
click at [934, 671] on link "PerTronix 500 Second Strike Igniton Box" at bounding box center [921, 681] width 243 height 42
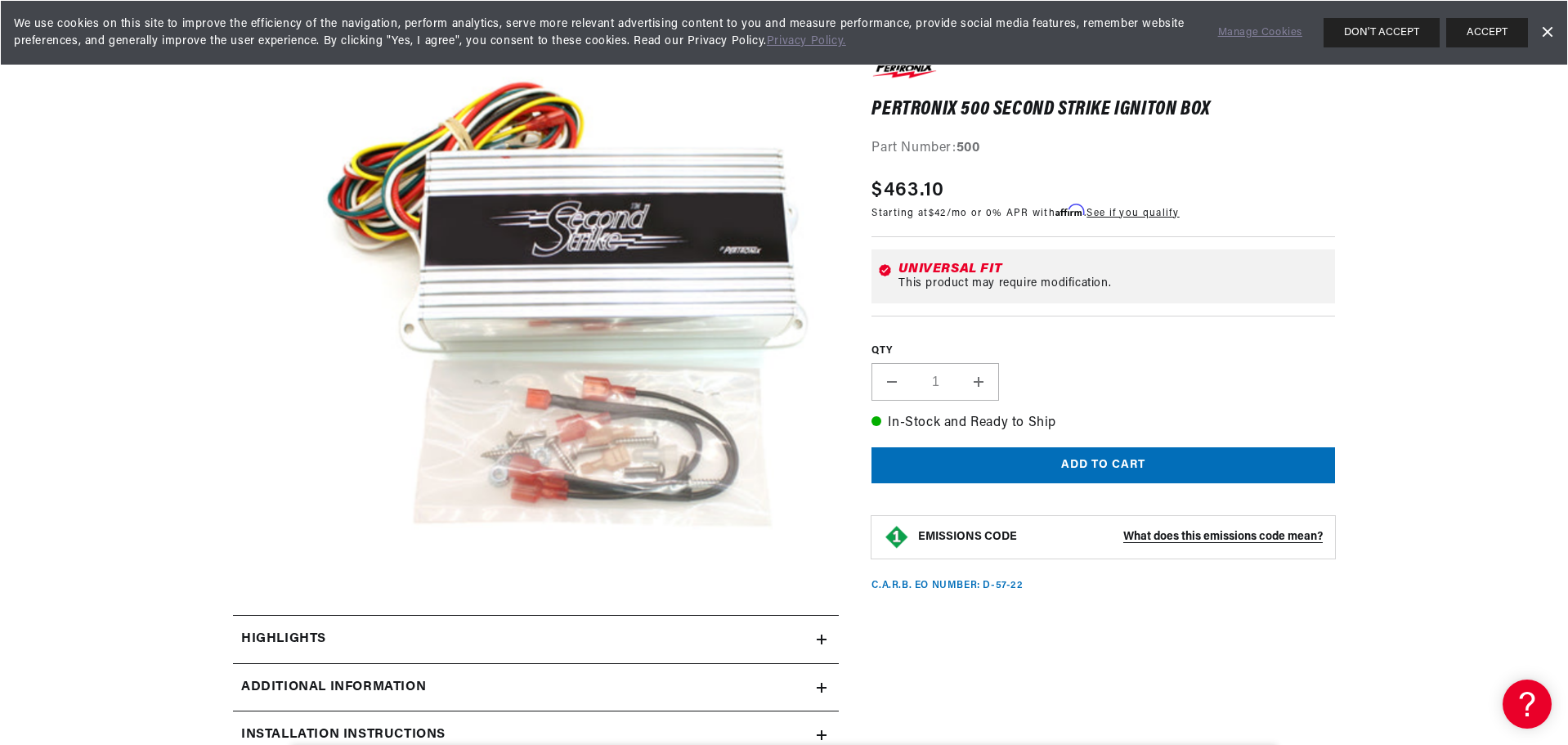
scroll to position [245, 0]
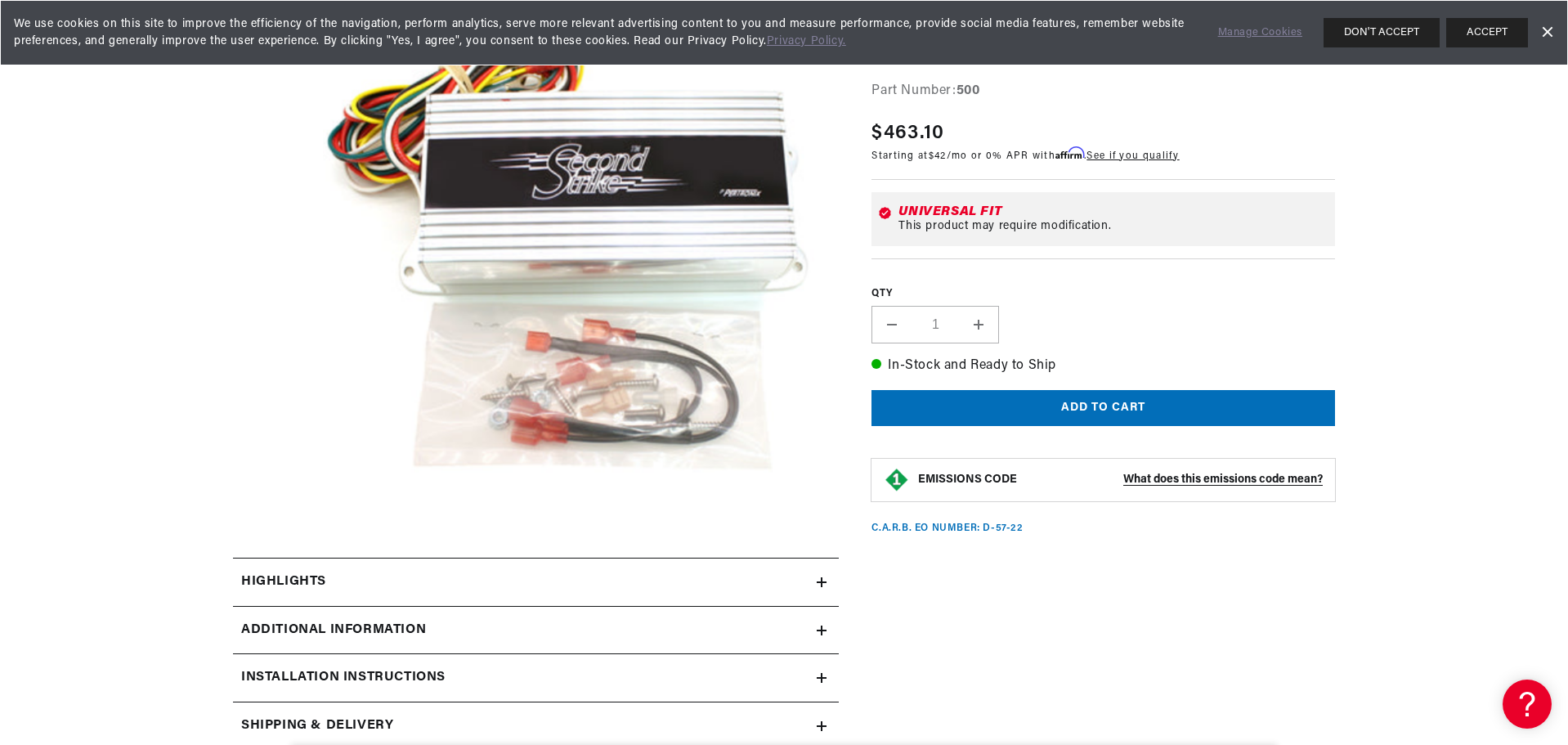
click at [824, 580] on icon at bounding box center [821, 582] width 9 height 9
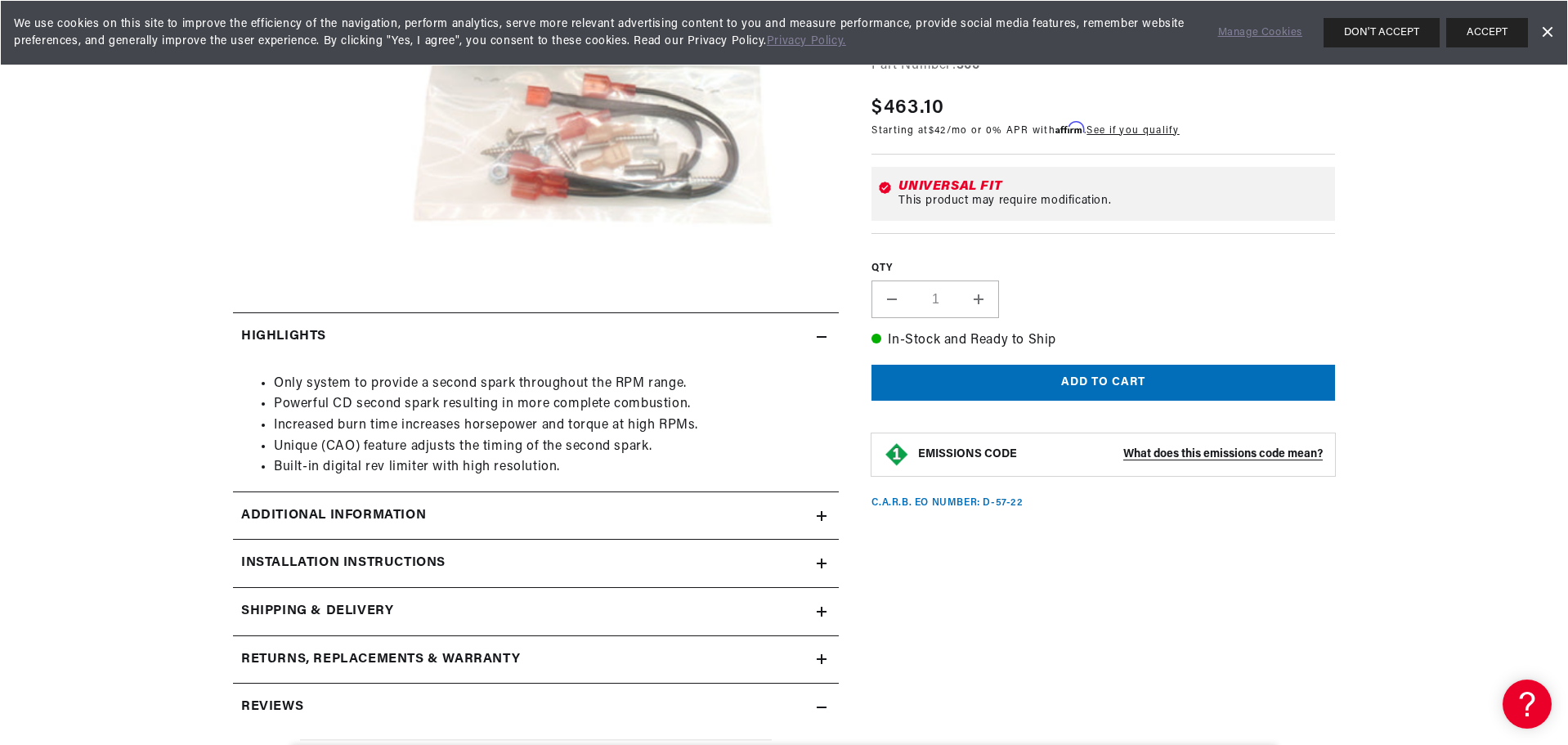
scroll to position [0, 0]
click at [826, 513] on icon at bounding box center [821, 516] width 9 height 9
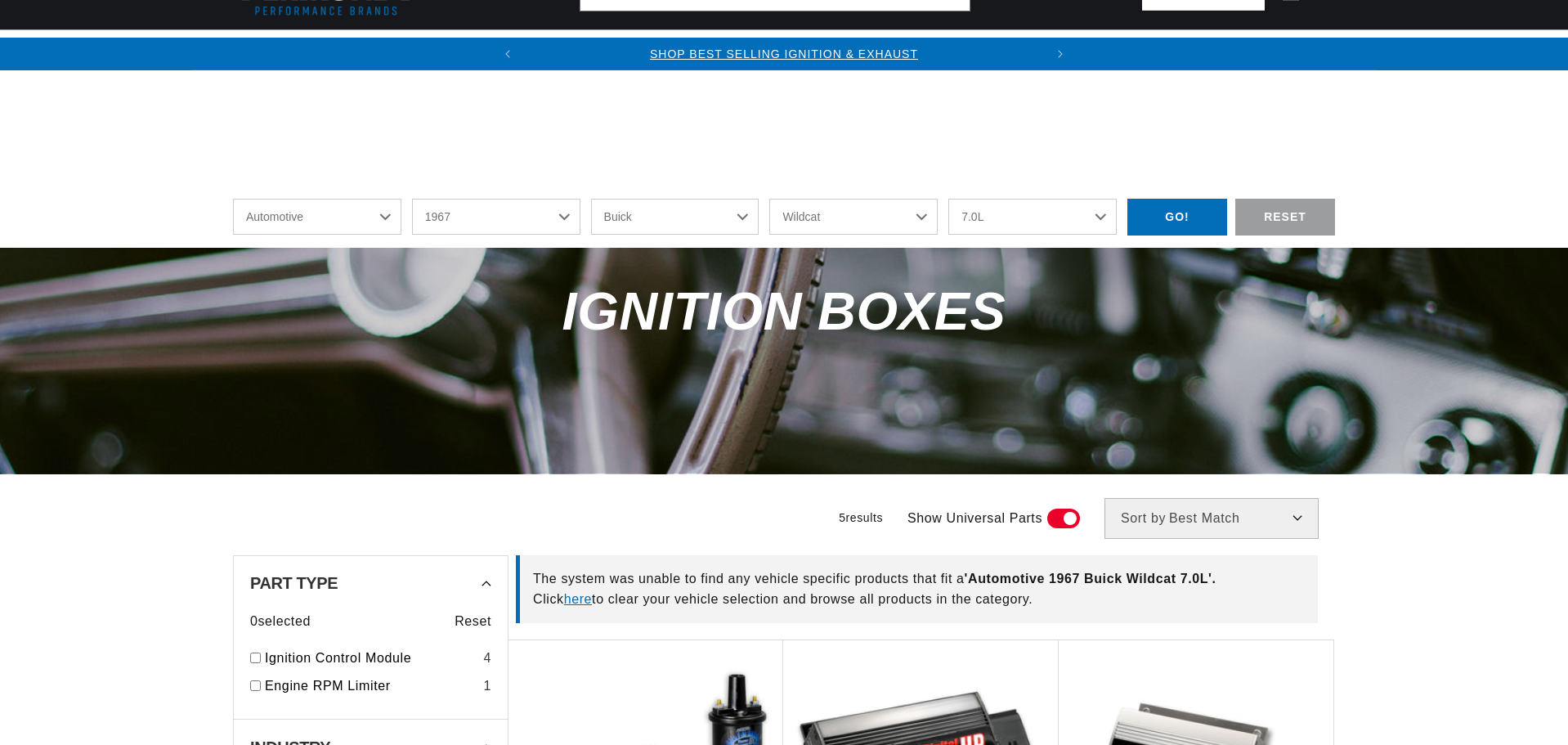
select select "1967"
select select "Buick"
select select "Wildcat"
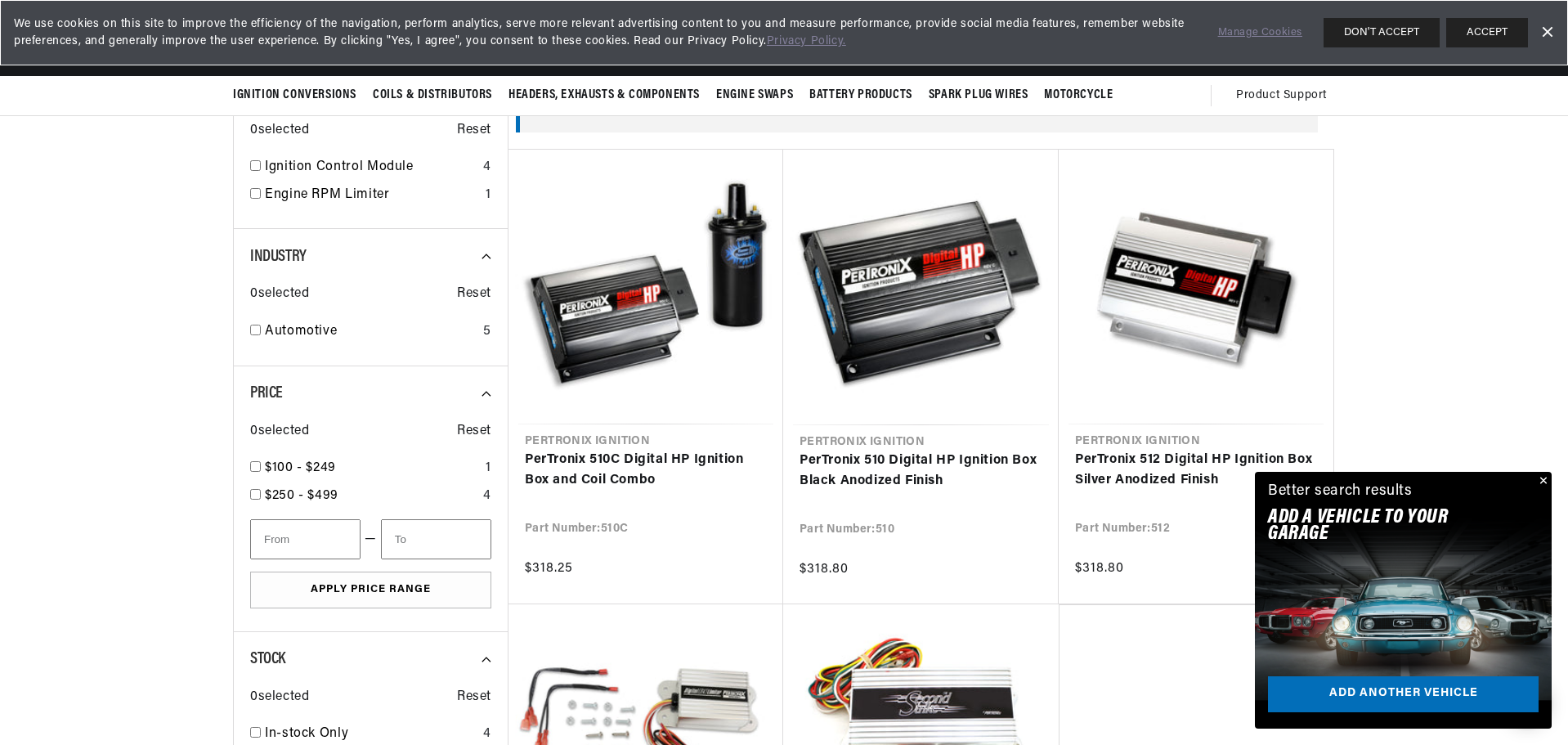
scroll to position [0, 496]
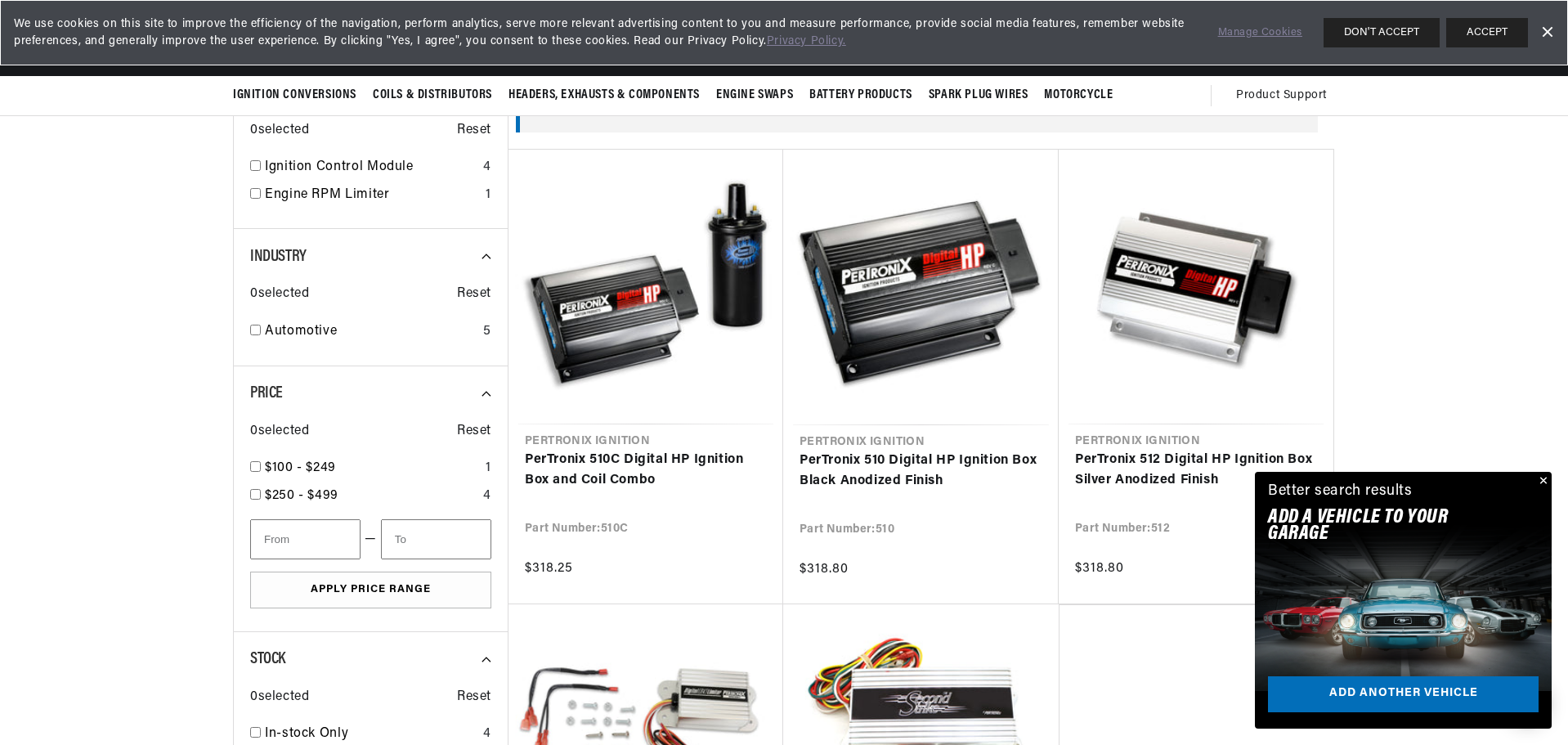
click at [1543, 476] on button "Close" at bounding box center [1541, 481] width 20 height 20
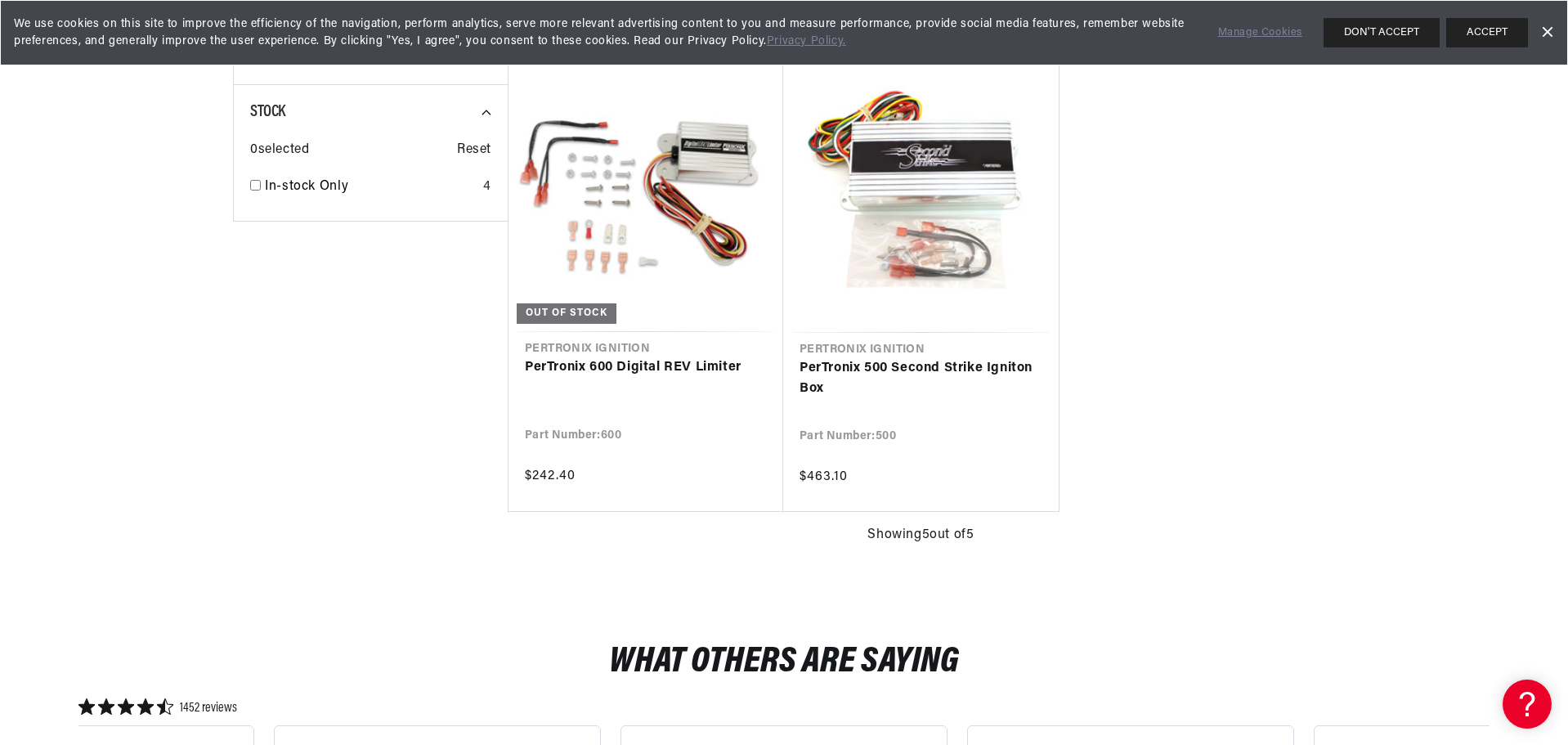
scroll to position [1226, 0]
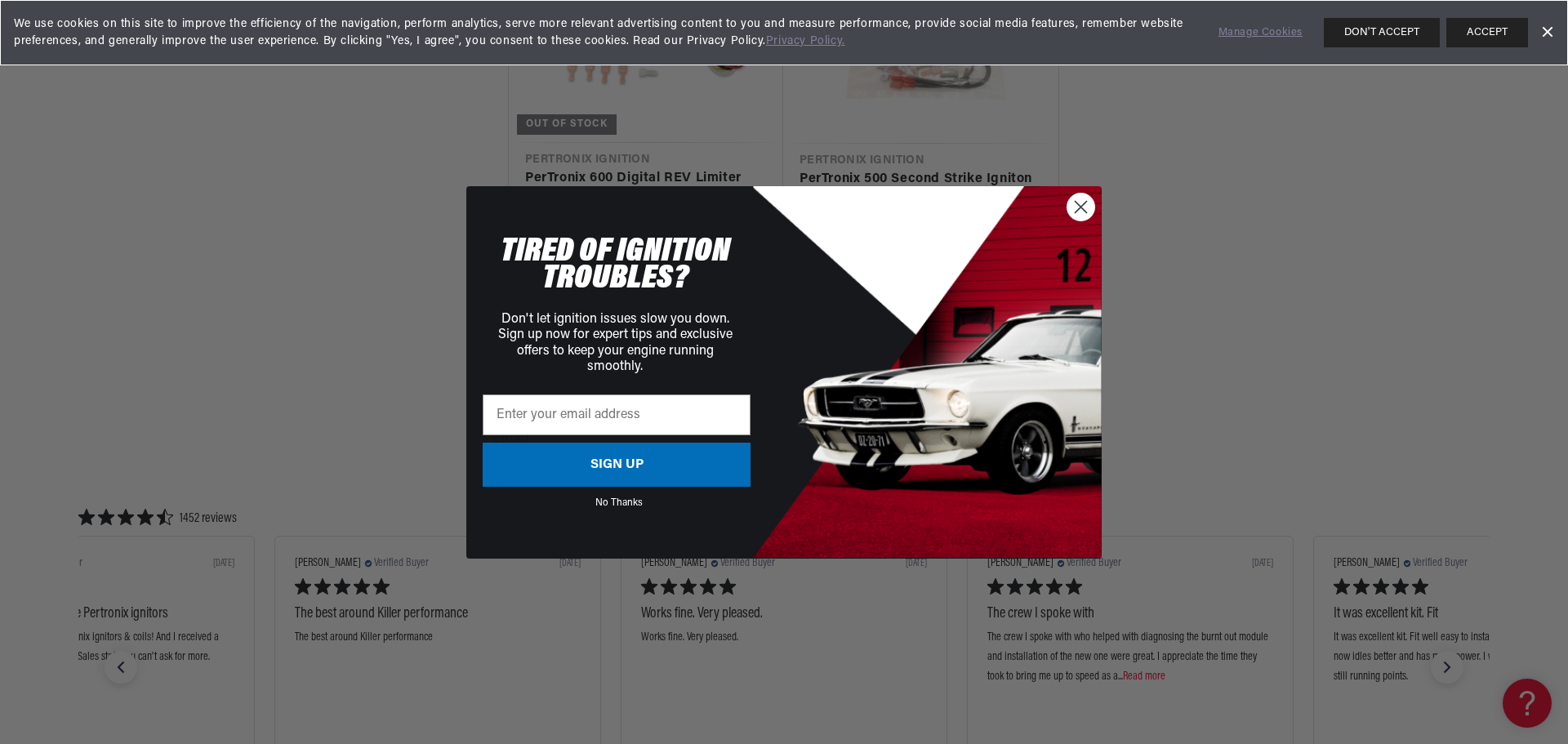
click at [1081, 203] on circle "Close dialog" at bounding box center [1081, 206] width 27 height 27
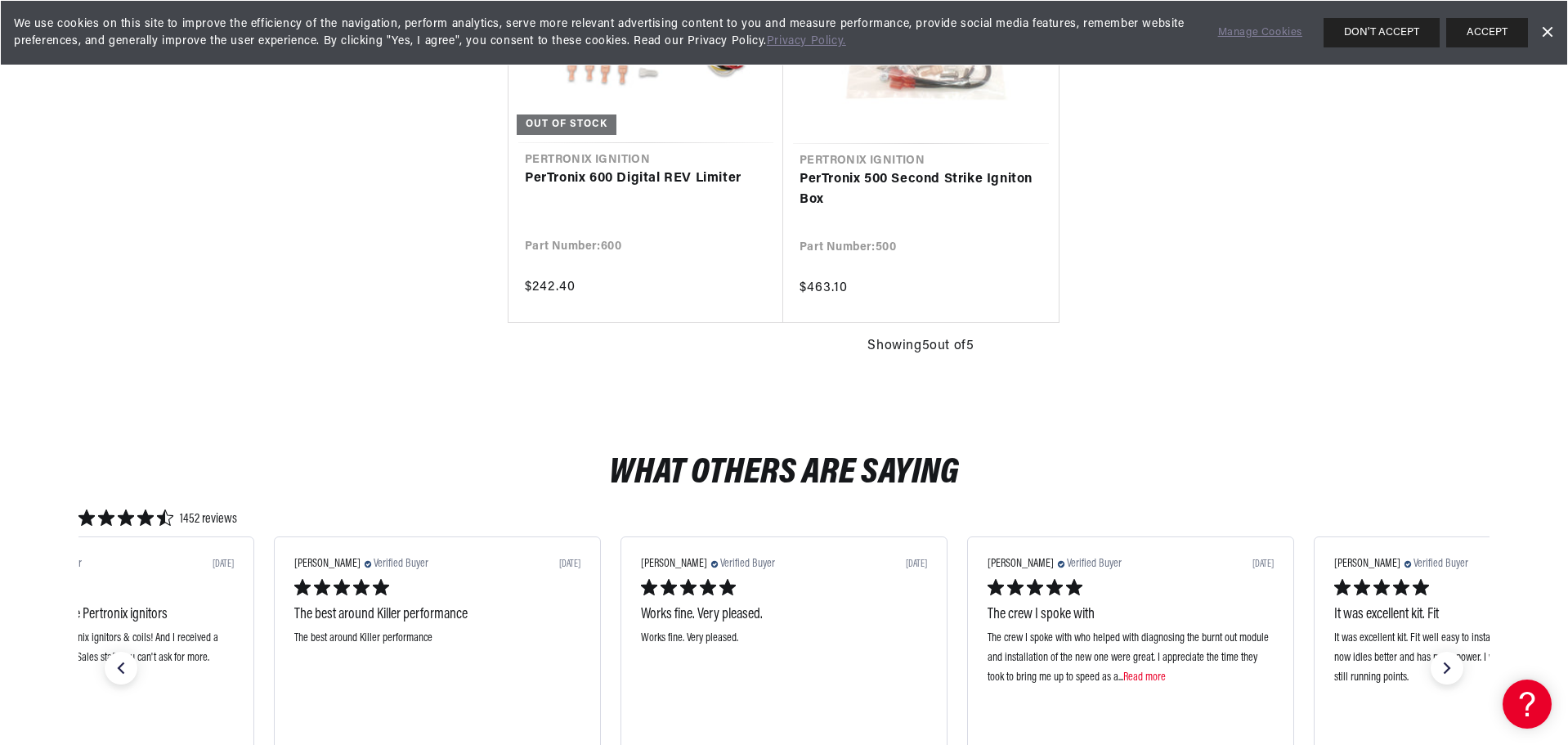
scroll to position [0, 496]
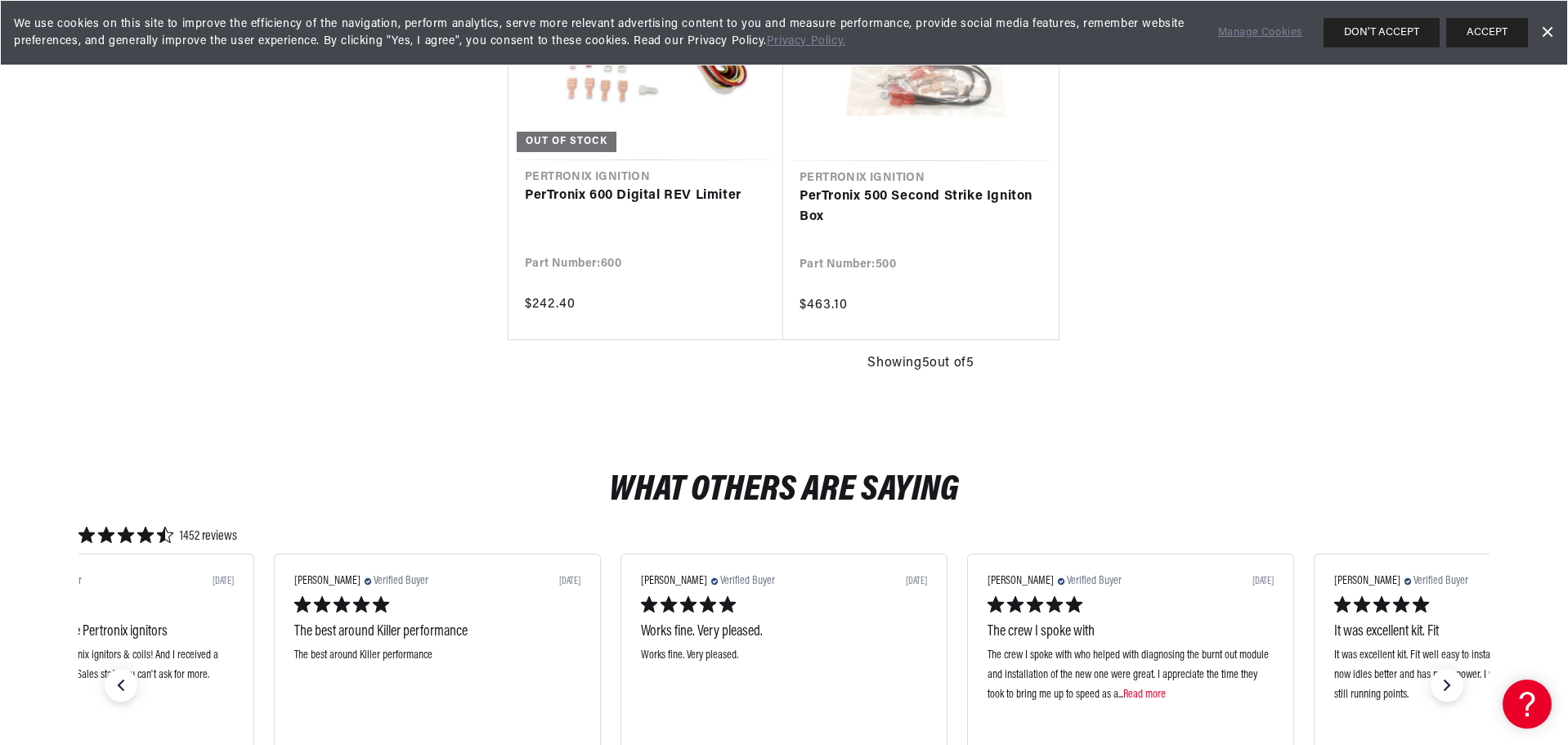
scroll to position [1224, 0]
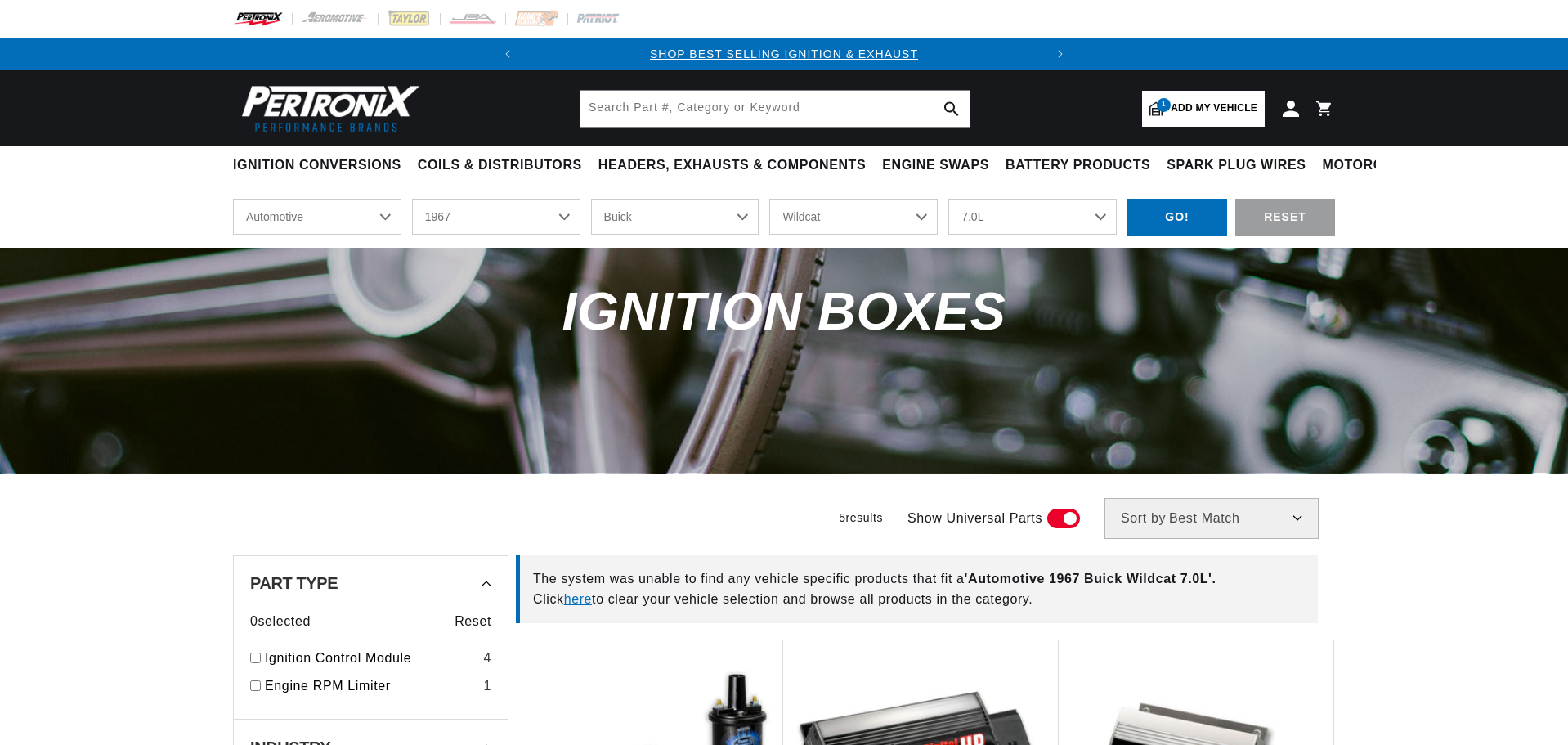
select select "1967"
select select "Buick"
select select "Wildcat"
